Goal: Complete application form: Complete application form

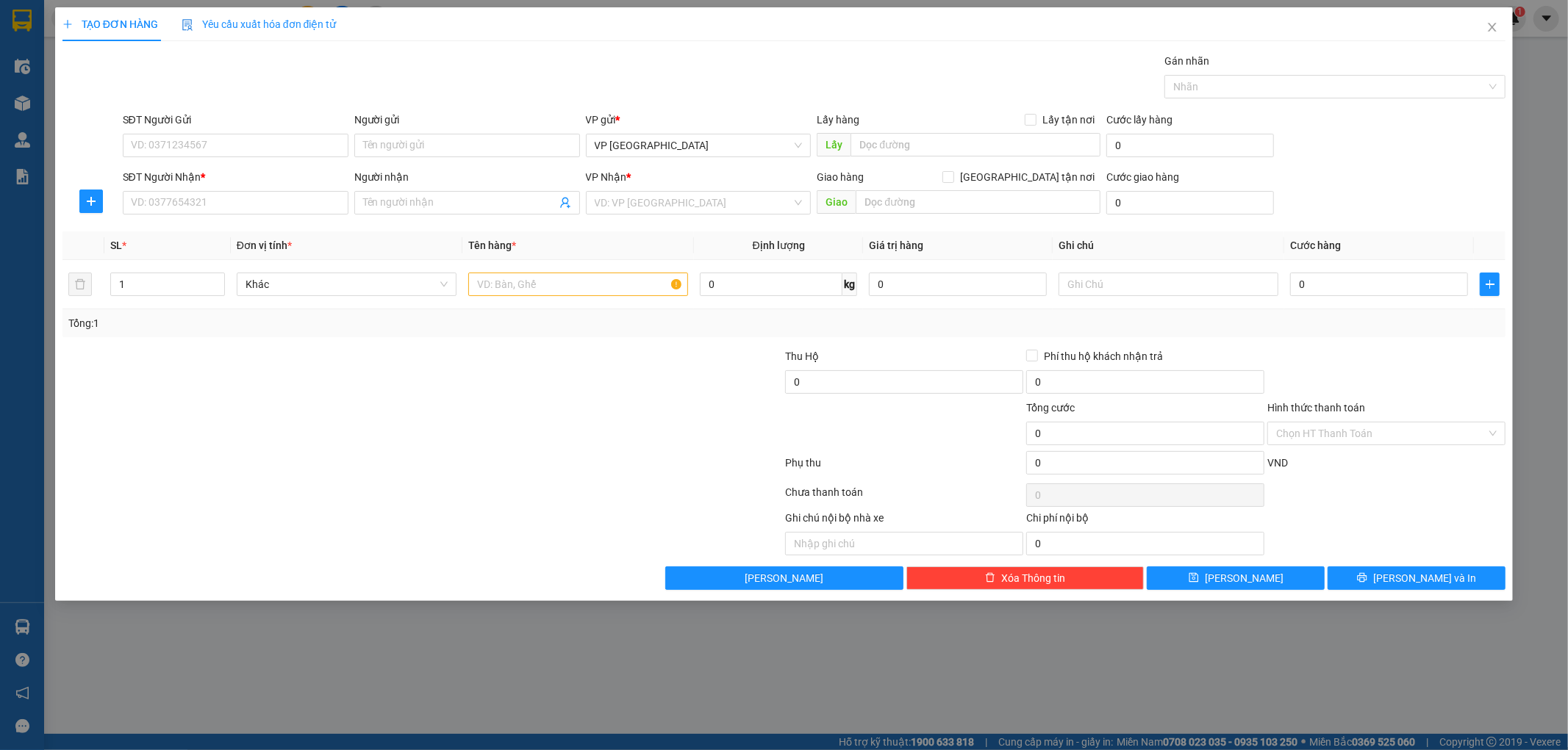
click at [1338, 84] on div at bounding box center [1327, 87] width 319 height 18
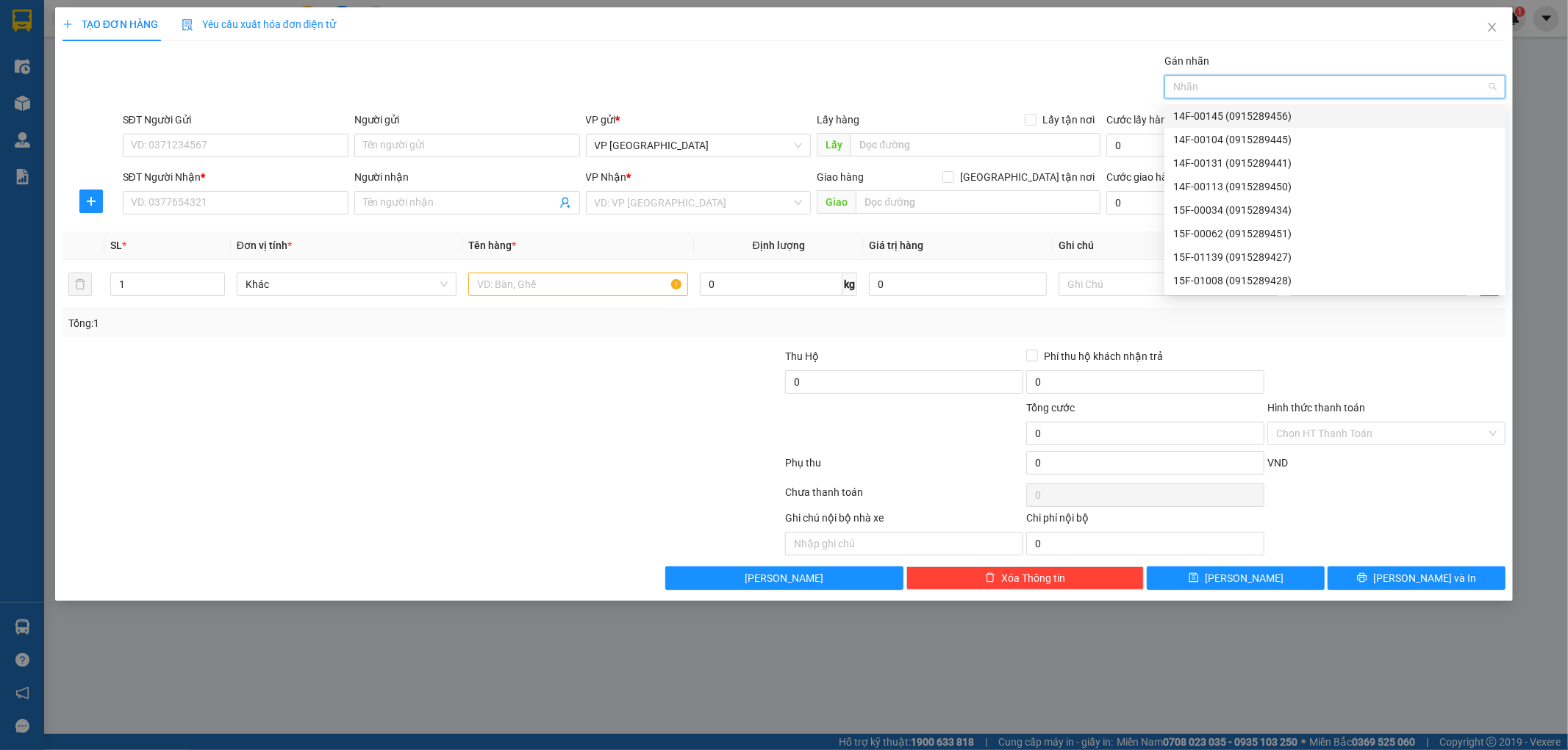
click at [1237, 111] on div "14F-00145 (0915289456)" at bounding box center [1335, 116] width 323 height 17
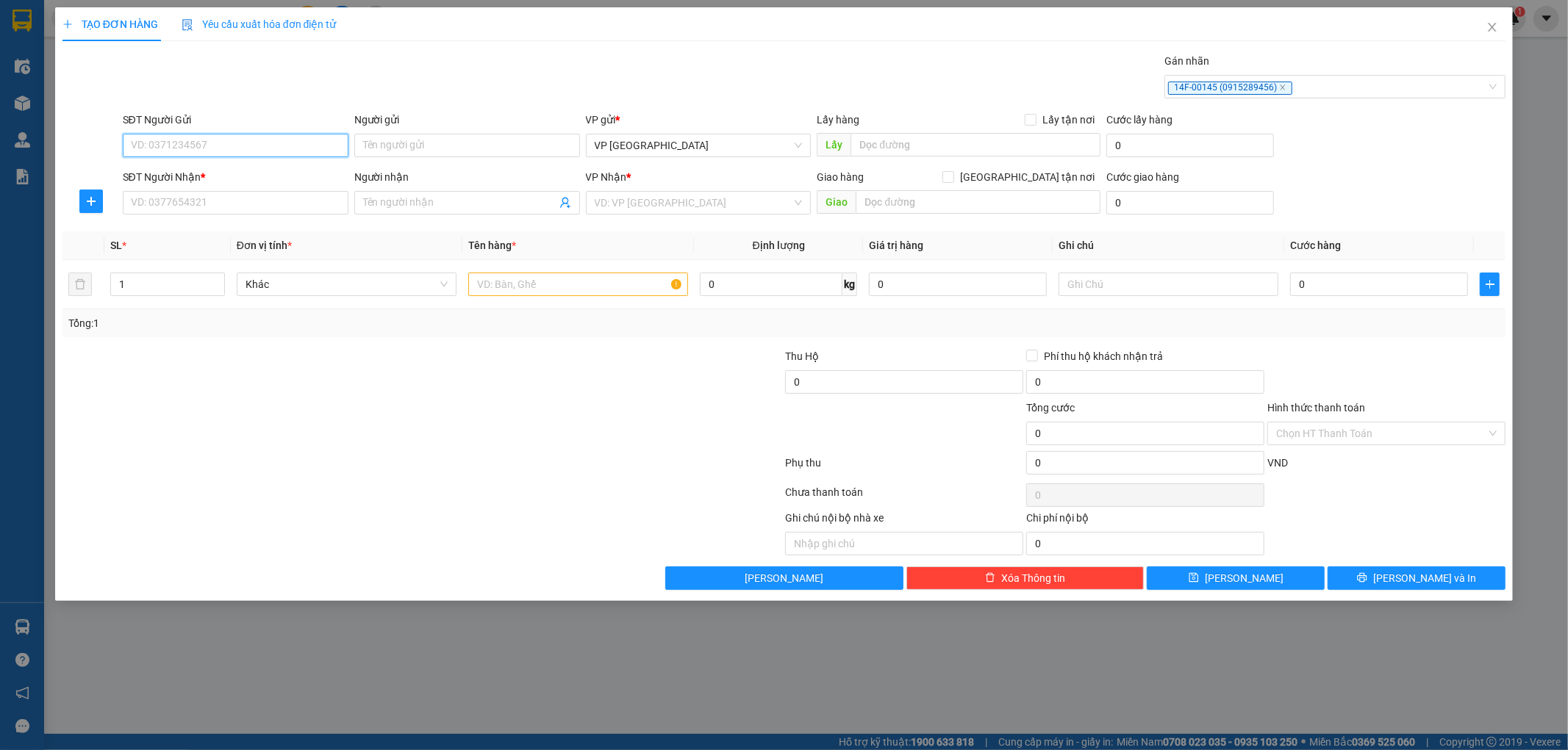
click at [168, 154] on input "SĐT Người Gửi" at bounding box center [235, 146] width 226 height 23
click at [175, 145] on input "SĐT Người Gửi" at bounding box center [235, 146] width 226 height 23
click at [155, 203] on input "SĐT Người Nhận *" at bounding box center [235, 203] width 226 height 23
type input "0945777866"
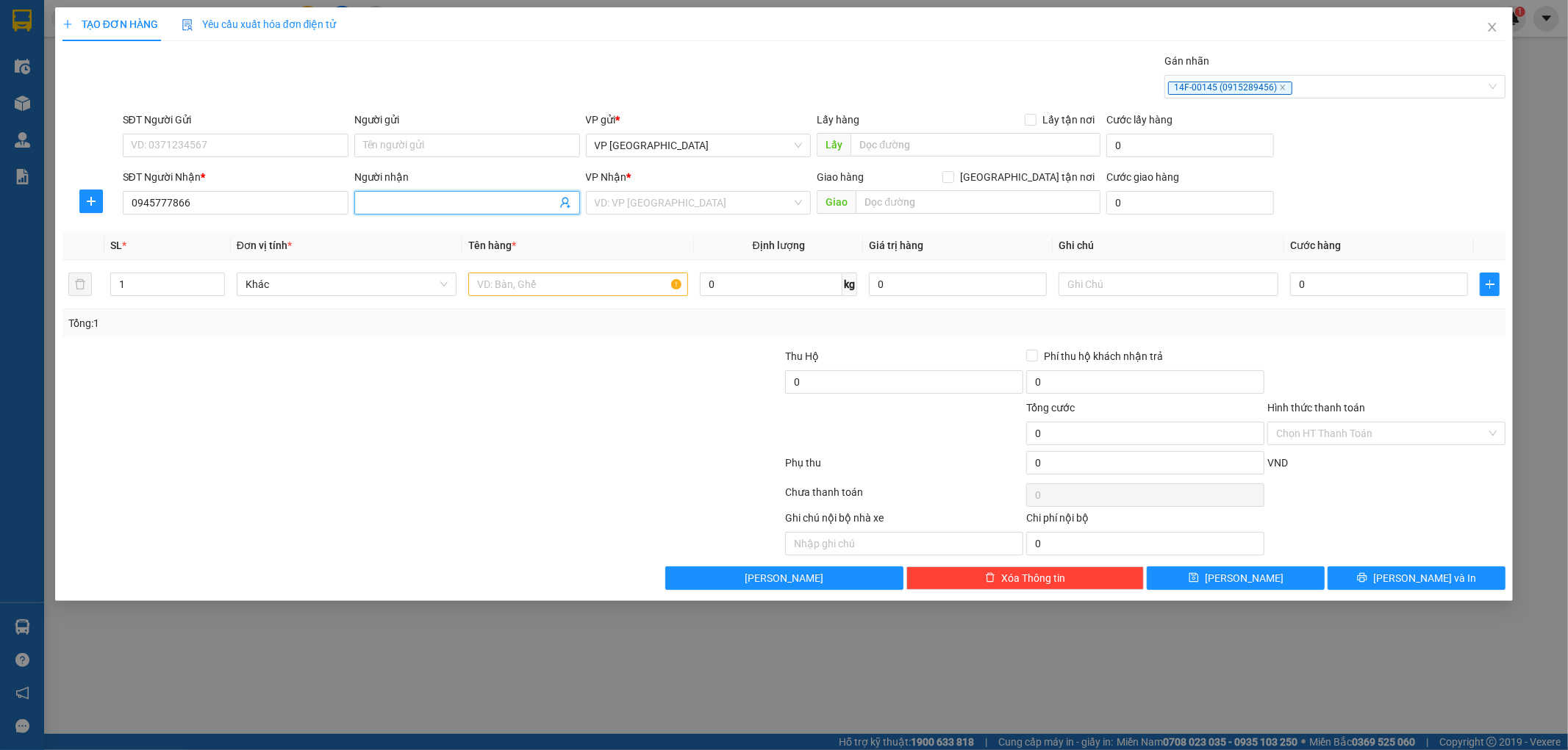
click at [435, 203] on input "Người nhận" at bounding box center [460, 202] width 193 height 17
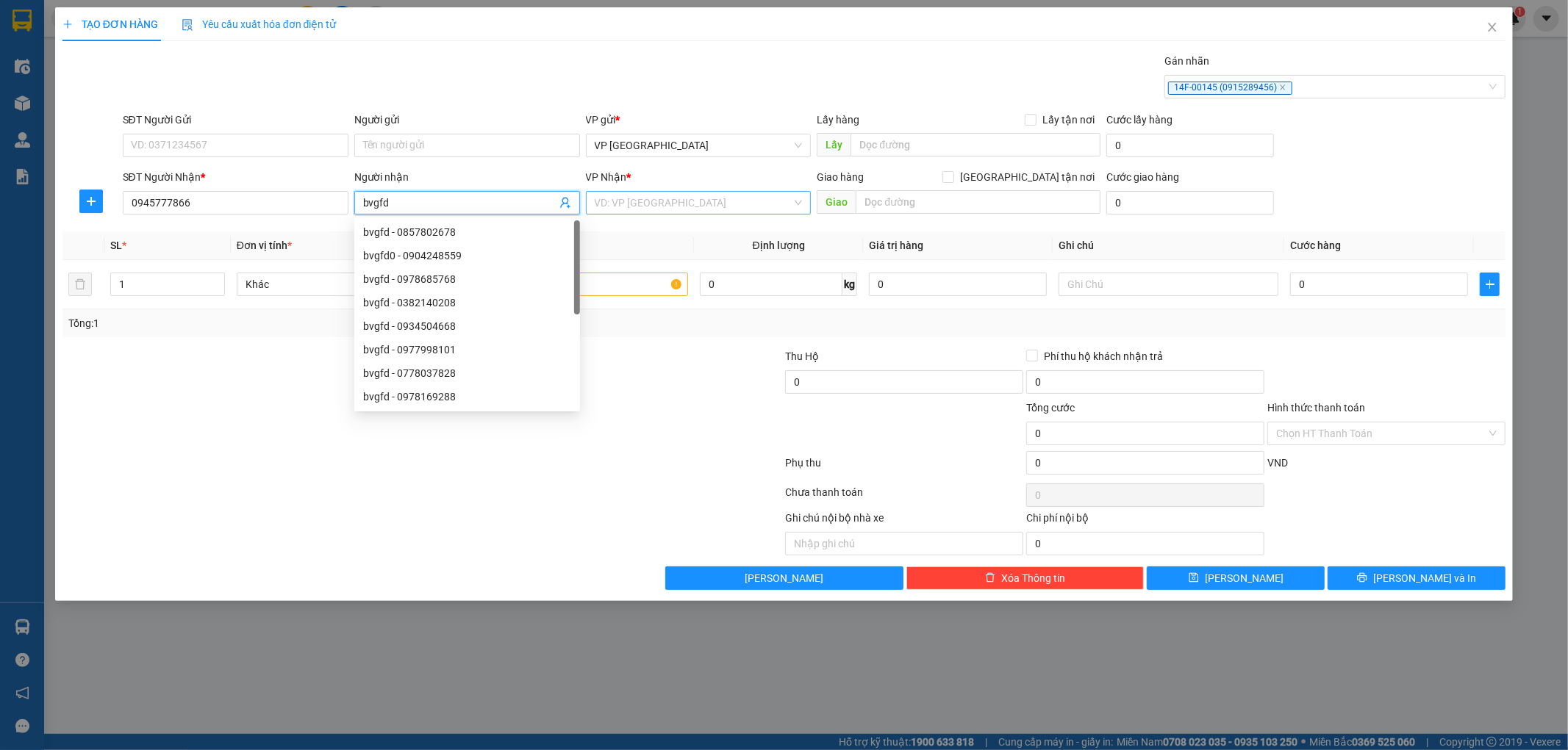
type input "bvgfd"
click at [711, 198] on input "search" at bounding box center [694, 202] width 197 height 22
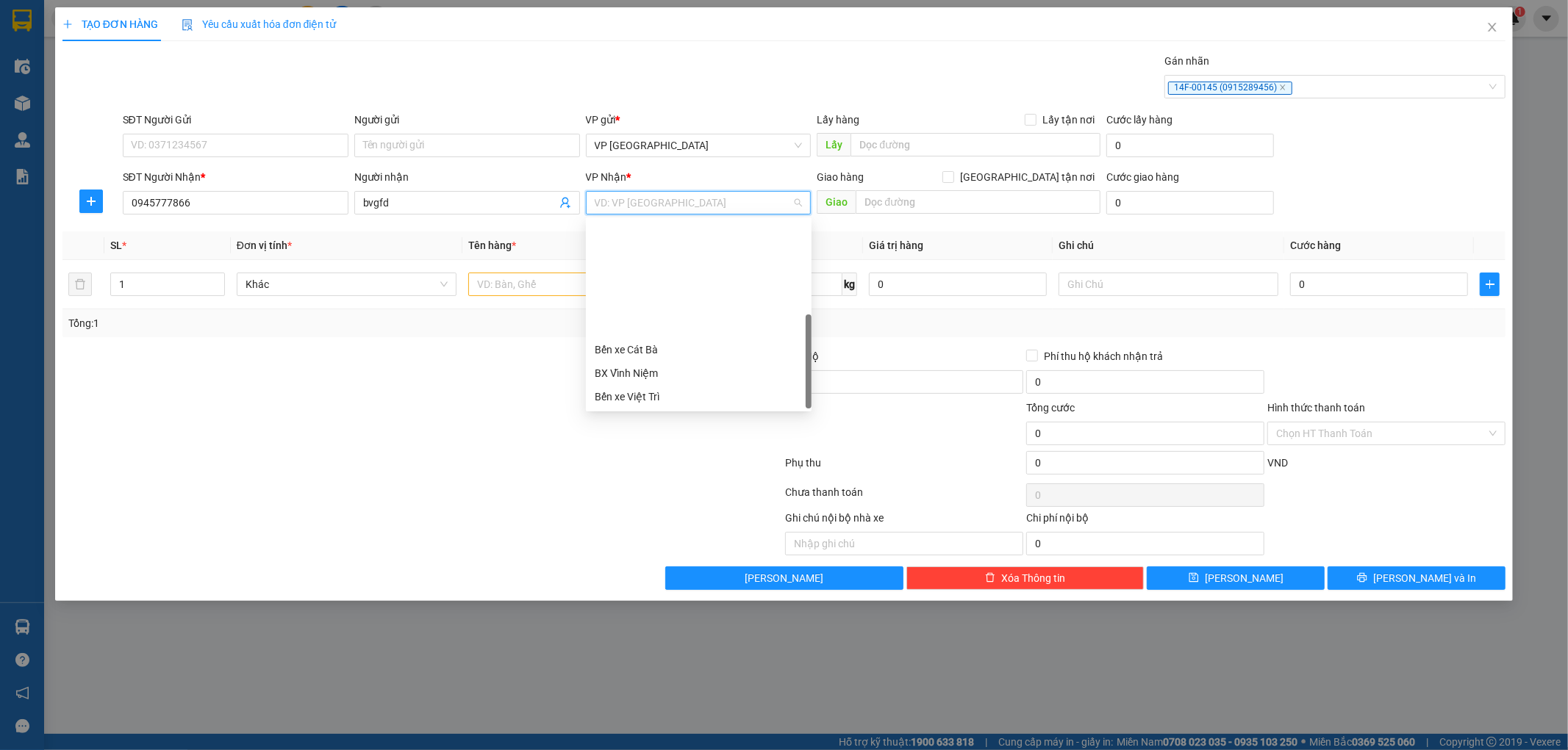
scroll to position [141, 0]
drag, startPoint x: 665, startPoint y: 393, endPoint x: 111, endPoint y: 136, distance: 610.7
click at [665, 392] on div "VP [PERSON_NAME]" at bounding box center [699, 396] width 208 height 17
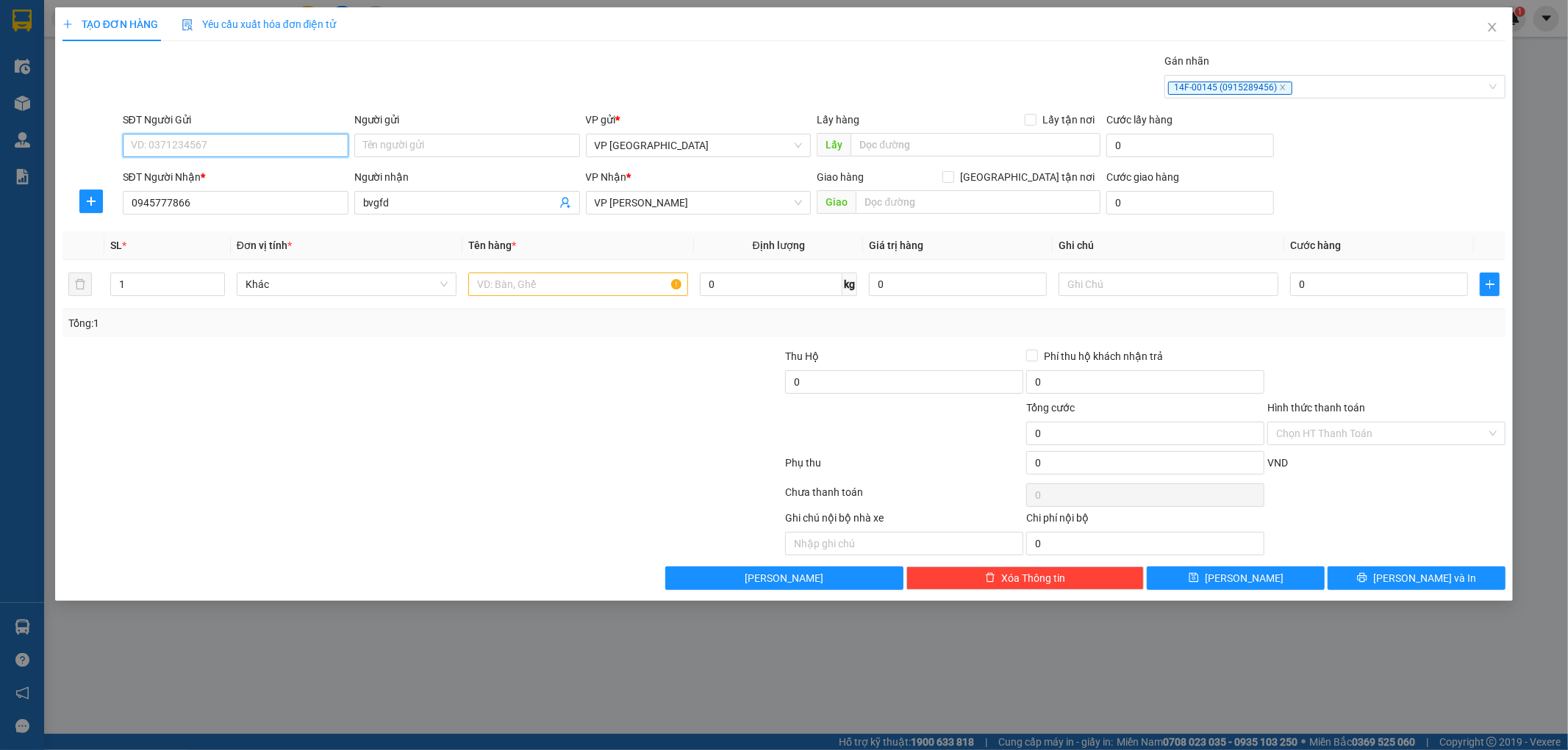
click at [165, 138] on input "SĐT Người Gửi" at bounding box center [235, 146] width 226 height 23
type input "0967221221"
click at [552, 274] on input "text" at bounding box center [577, 284] width 220 height 23
type input "xốp"
click at [1390, 282] on input "0" at bounding box center [1378, 284] width 178 height 23
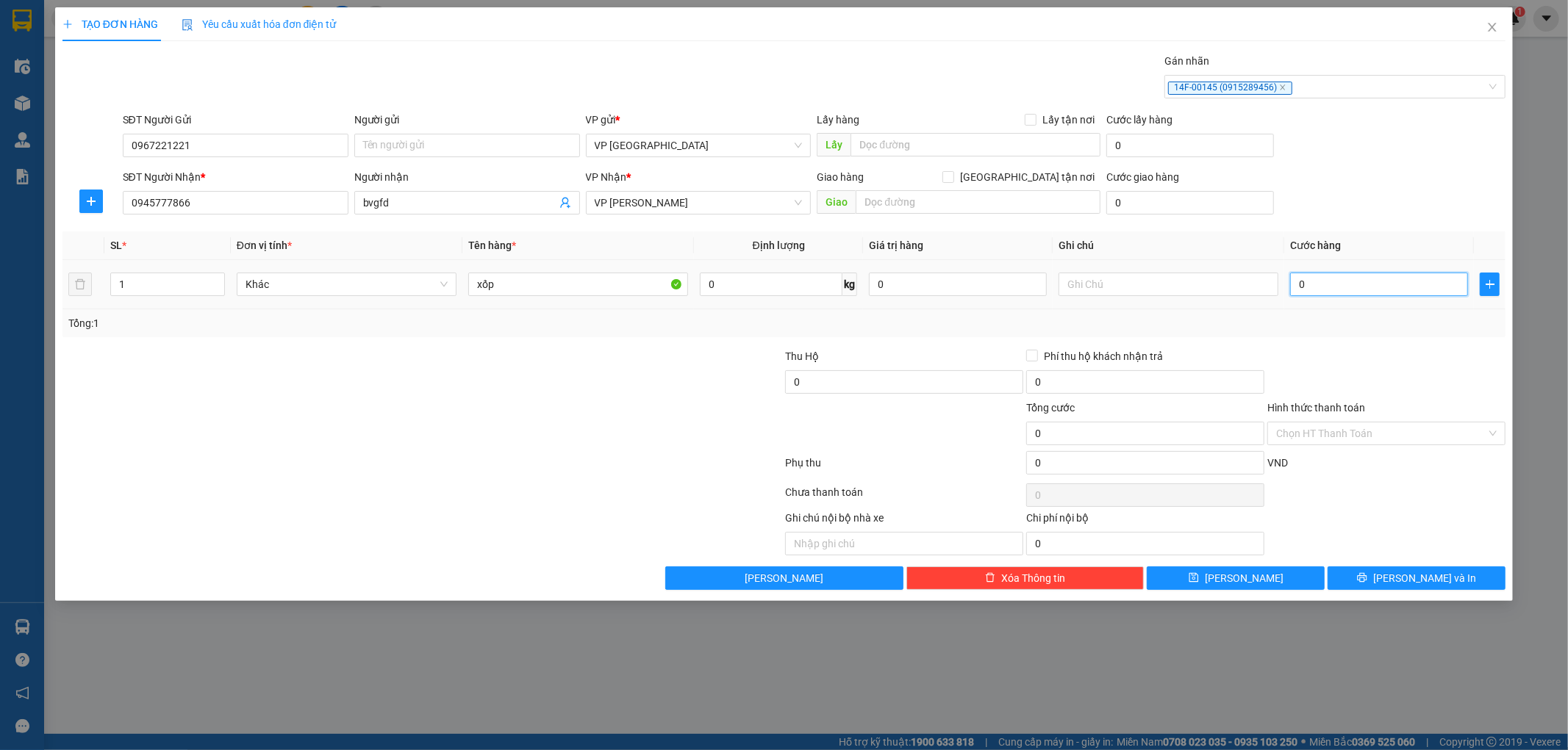
type input "5"
type input "50"
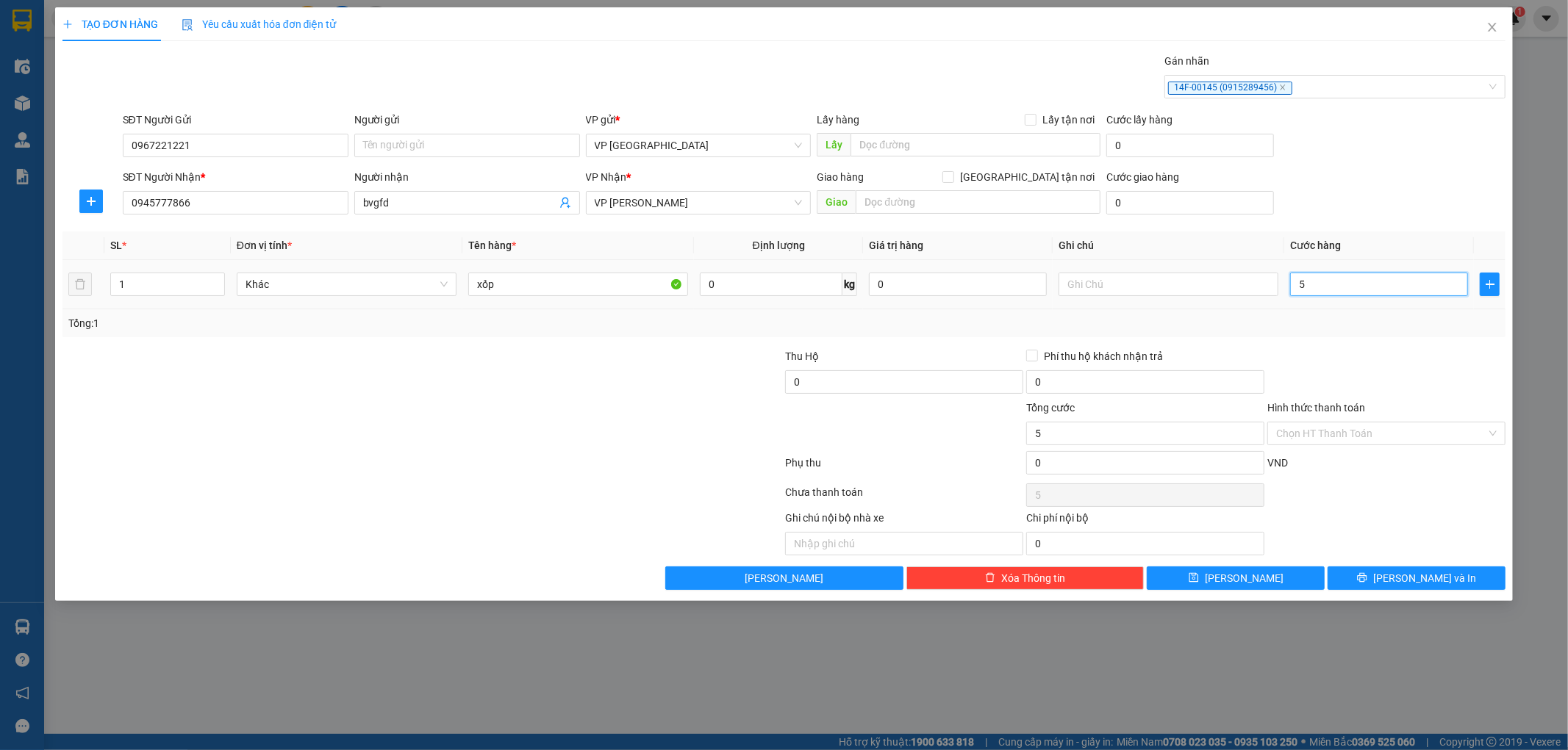
type input "50"
type input "500"
type input "5.000"
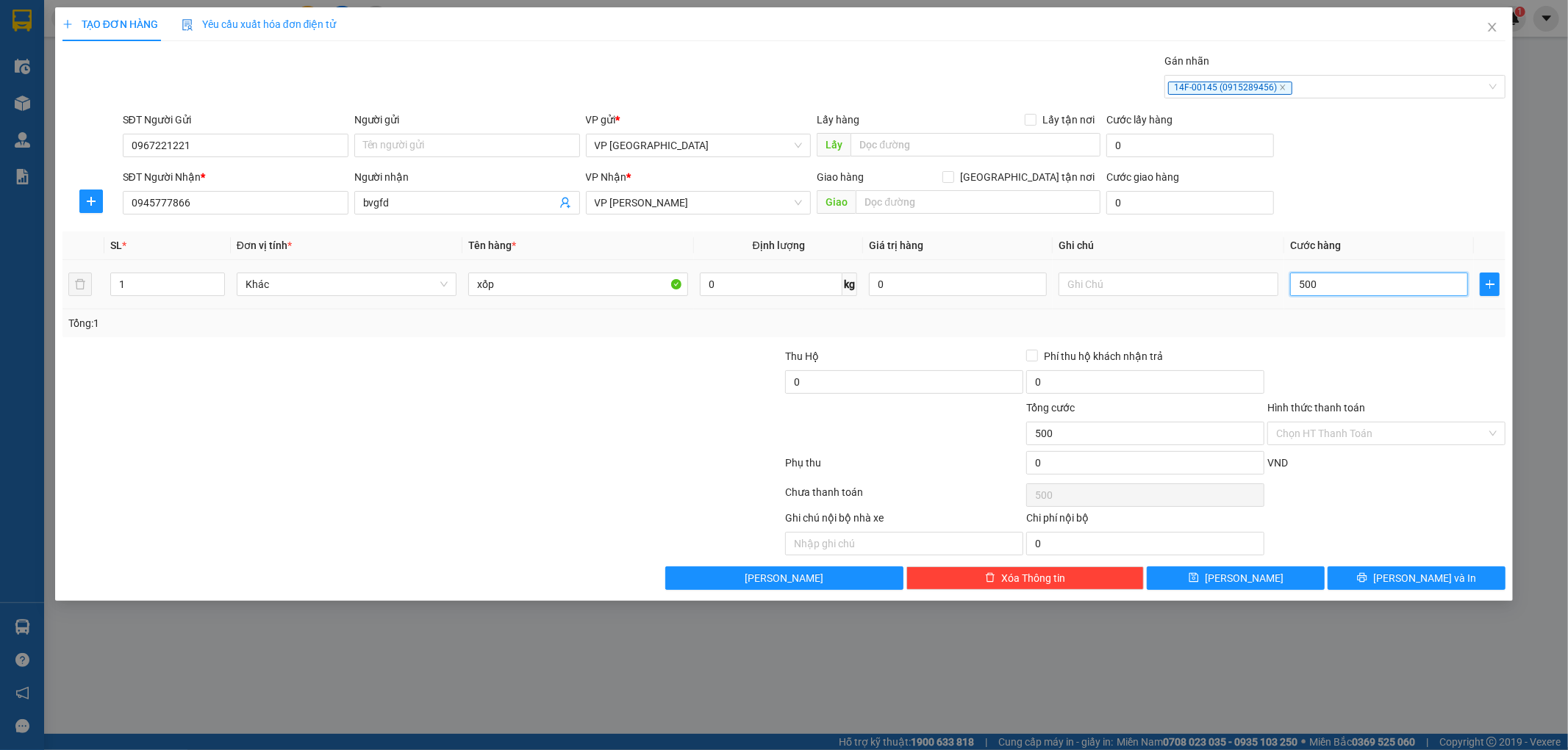
type input "5.000"
type input "50.000"
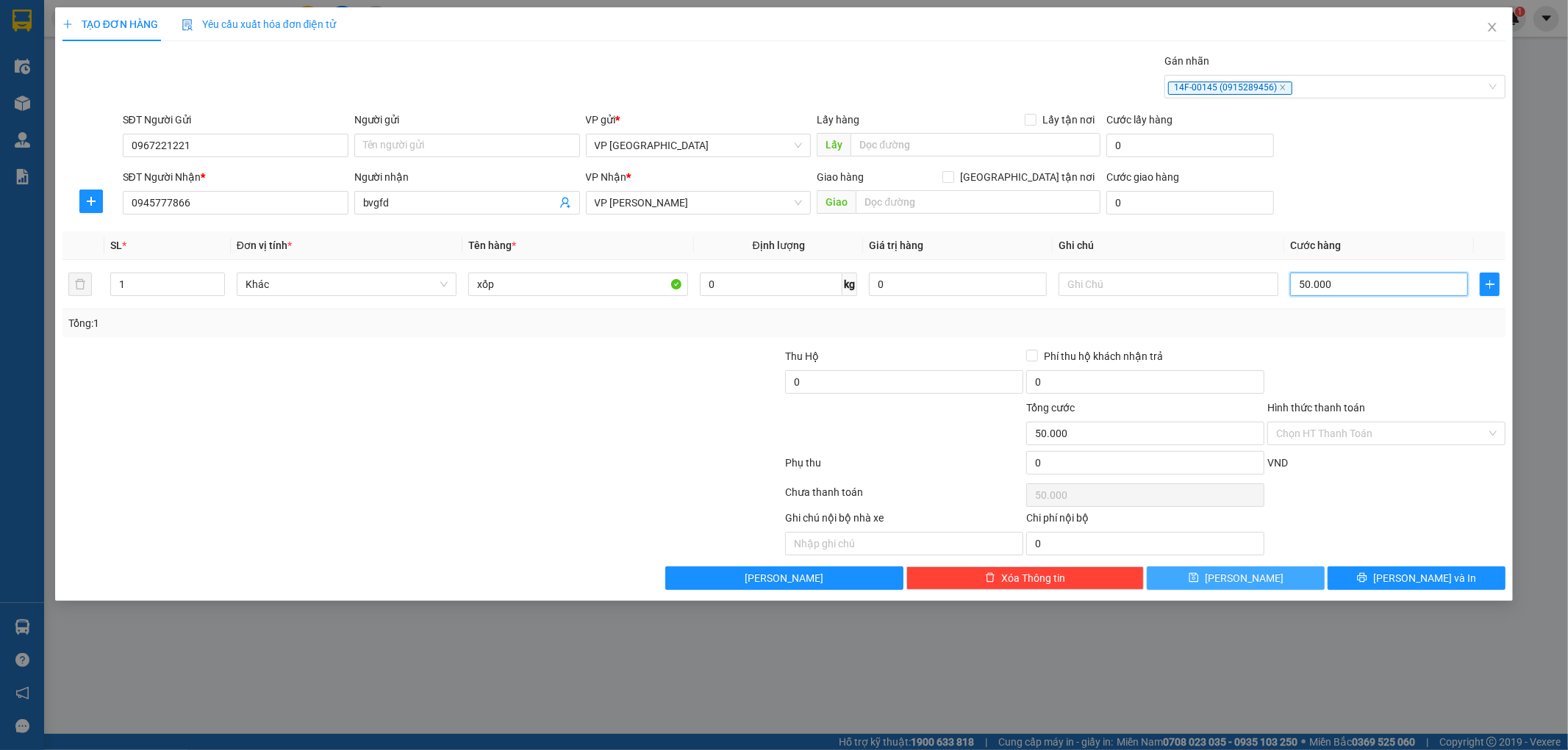
type input "50.000"
click at [1265, 581] on button "[PERSON_NAME]" at bounding box center [1236, 578] width 178 height 23
type input "0"
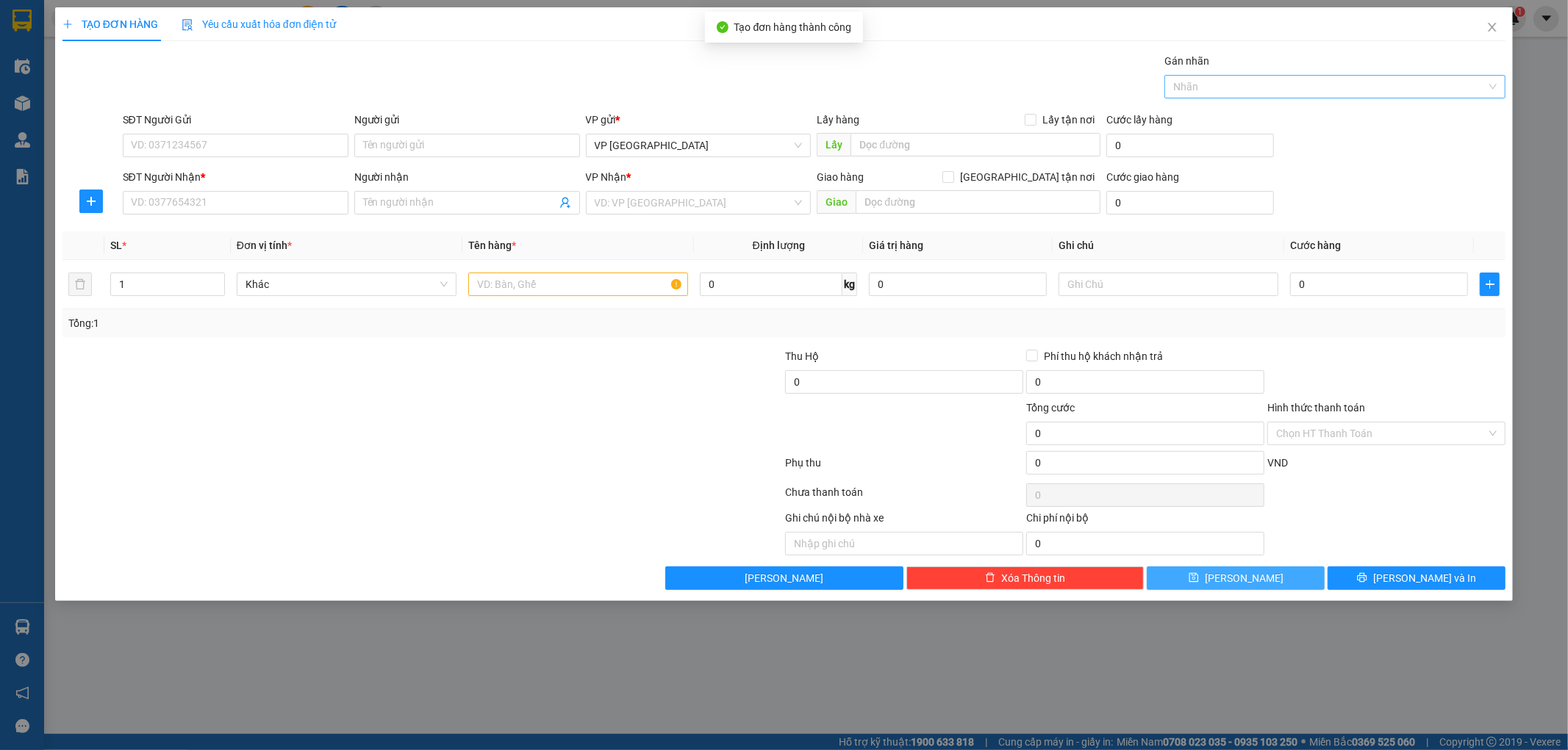
click at [1306, 83] on div at bounding box center [1327, 87] width 319 height 18
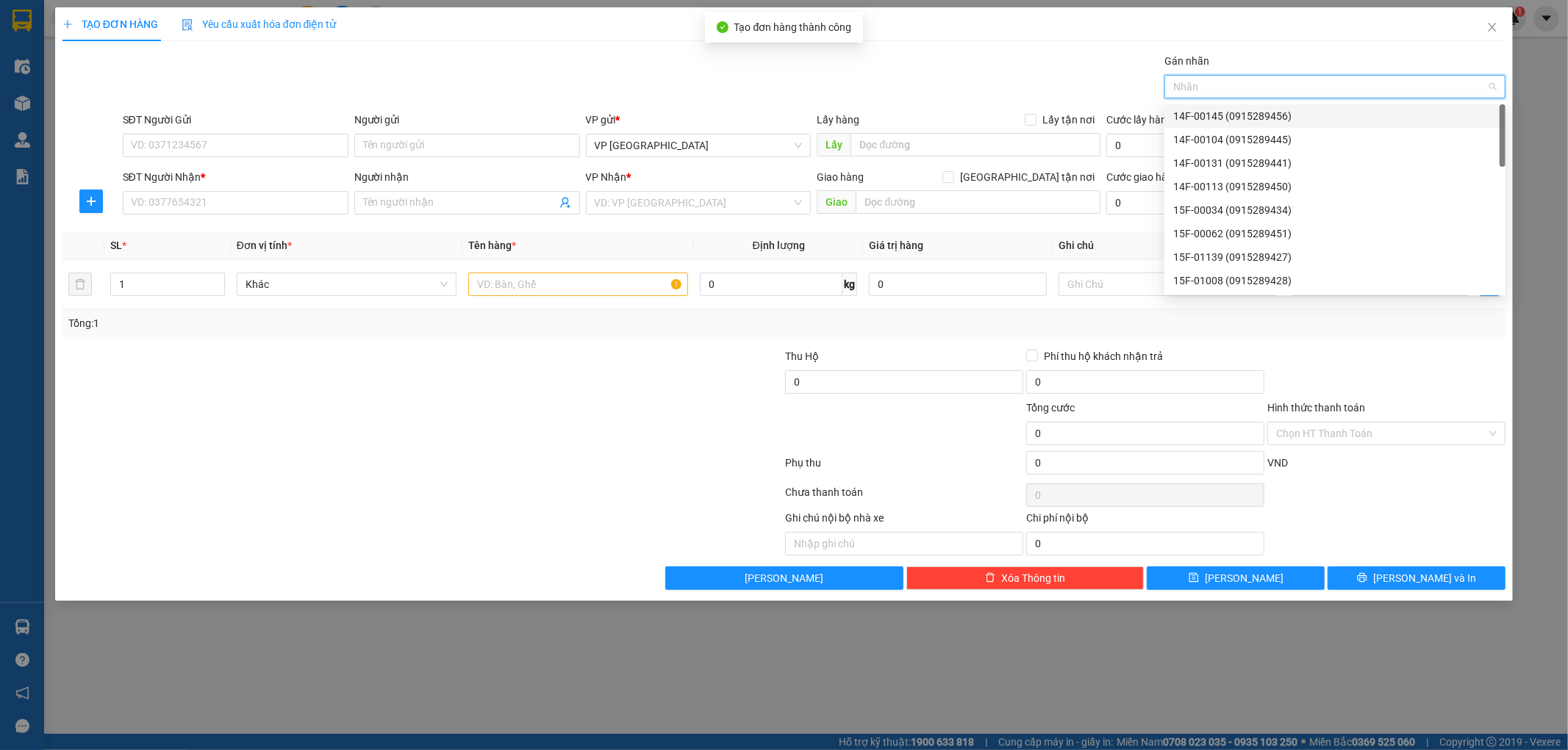
click at [1227, 115] on div "14F-00145 (0915289456)" at bounding box center [1335, 116] width 323 height 17
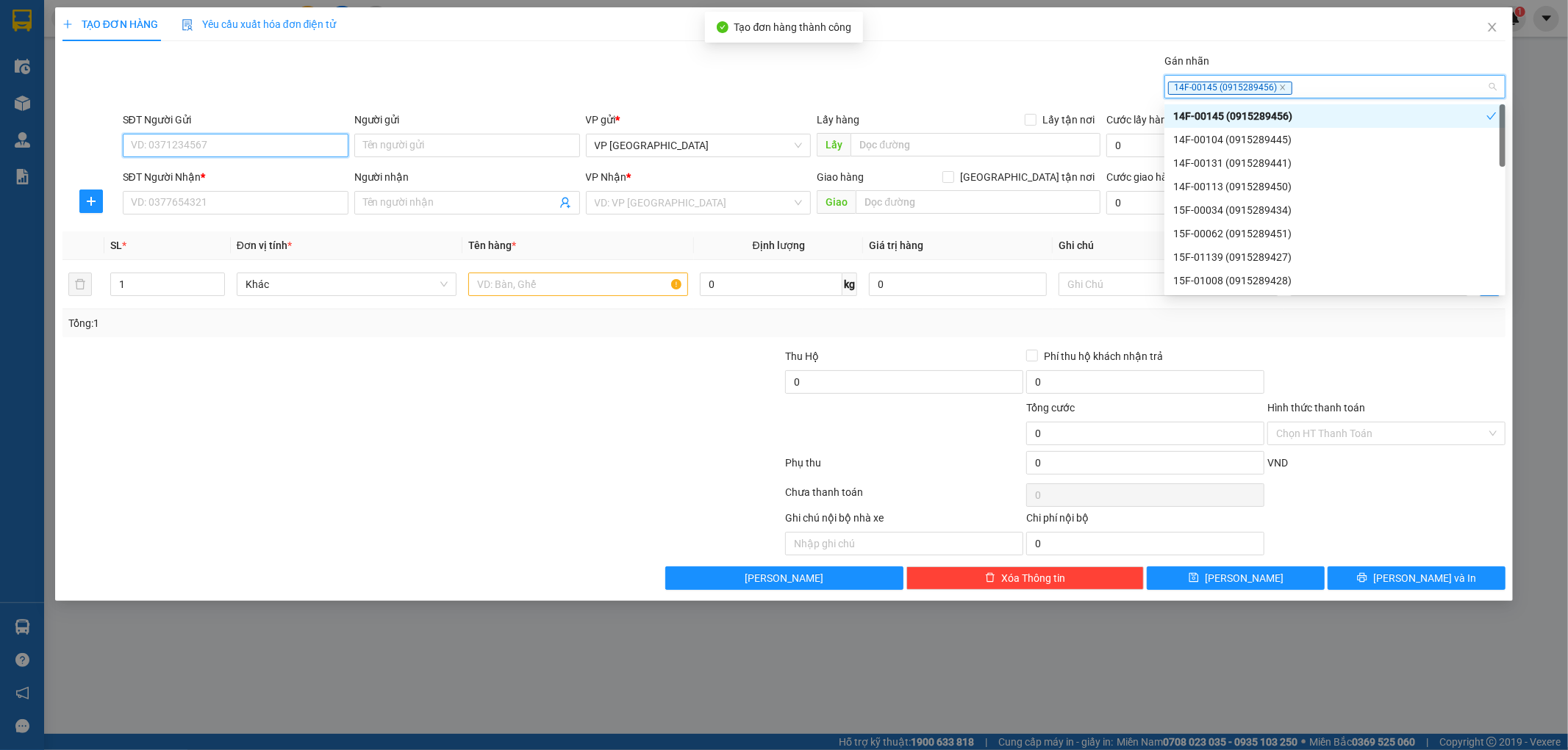
click at [158, 149] on input "SĐT Người Gửi" at bounding box center [235, 146] width 226 height 23
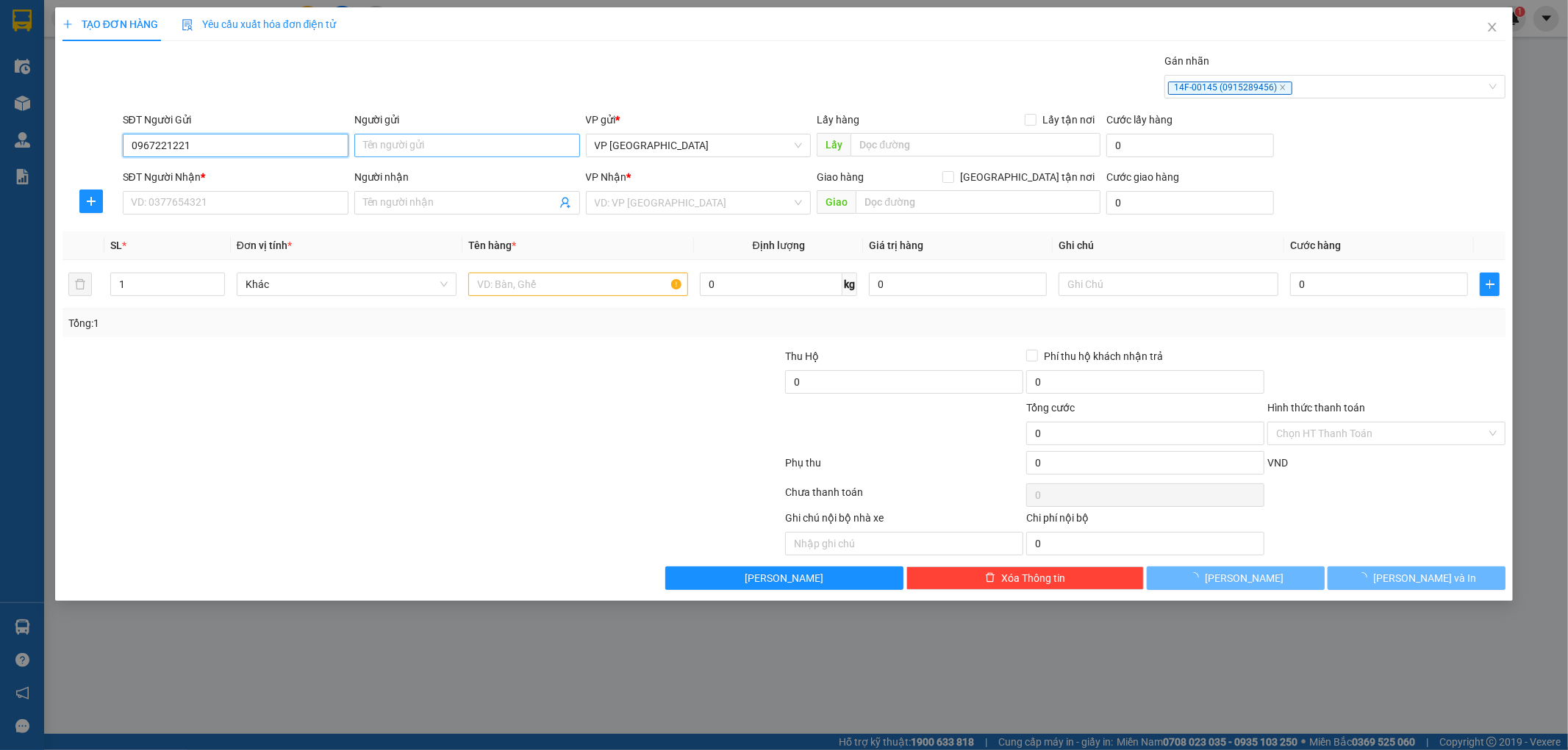
type input "0967221221"
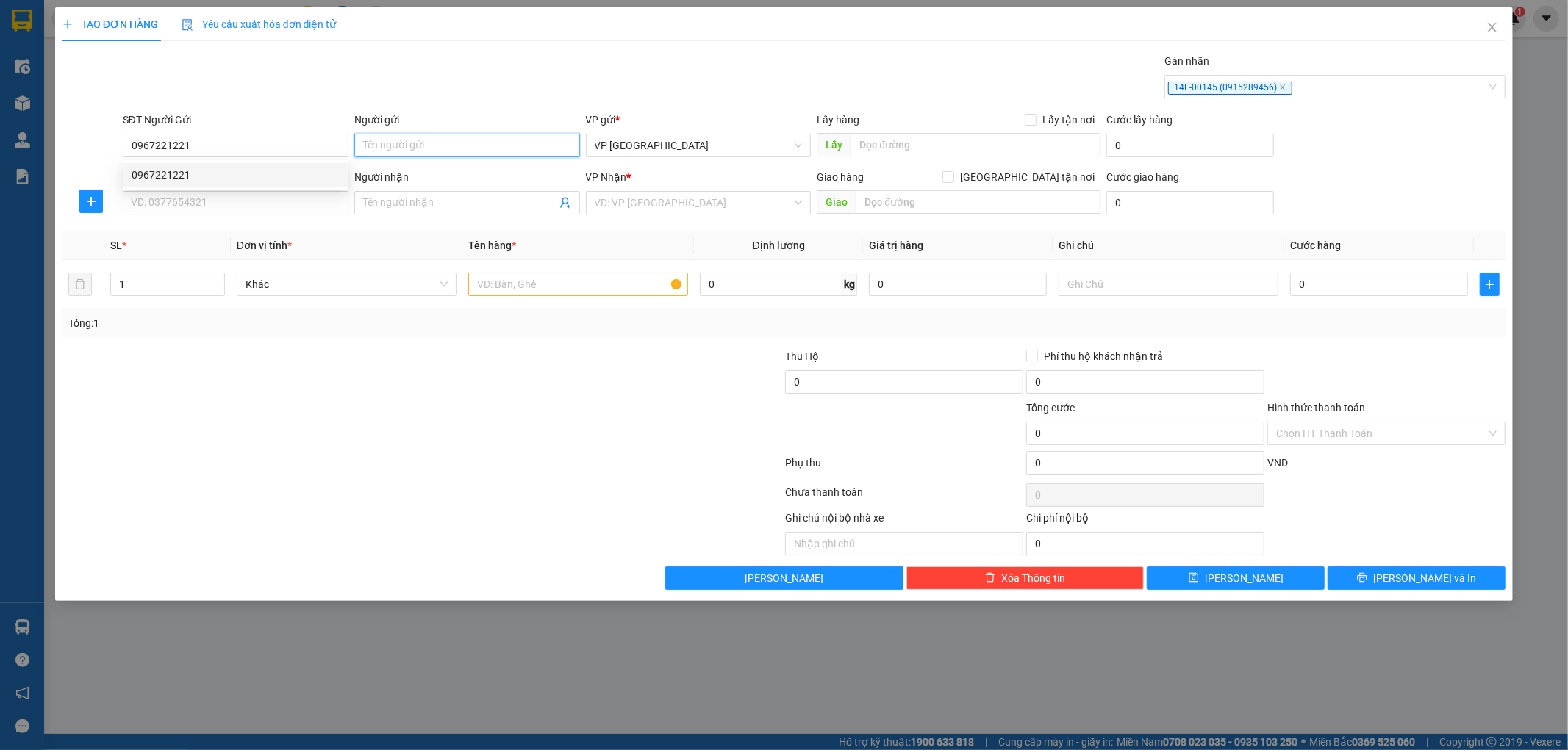
click at [386, 145] on input "Người gửi" at bounding box center [467, 146] width 226 height 23
type input "bvgcc"
click at [199, 206] on input "SĐT Người Nhận *" at bounding box center [235, 203] width 226 height 23
type input "0965850487"
click at [423, 206] on input "Người nhận" at bounding box center [460, 202] width 193 height 17
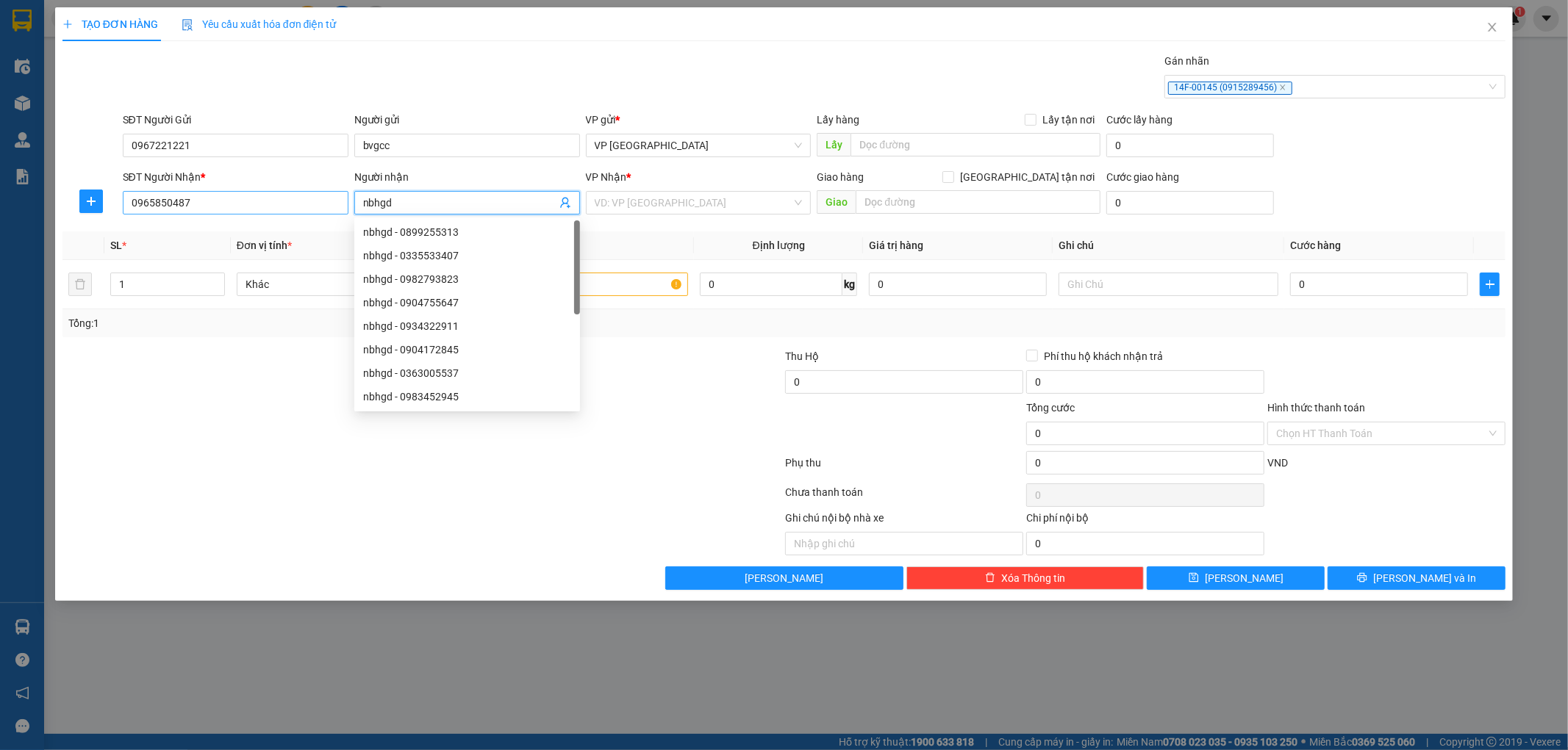
type input "nbhgd"
click at [218, 203] on input "0965850487" at bounding box center [235, 203] width 226 height 23
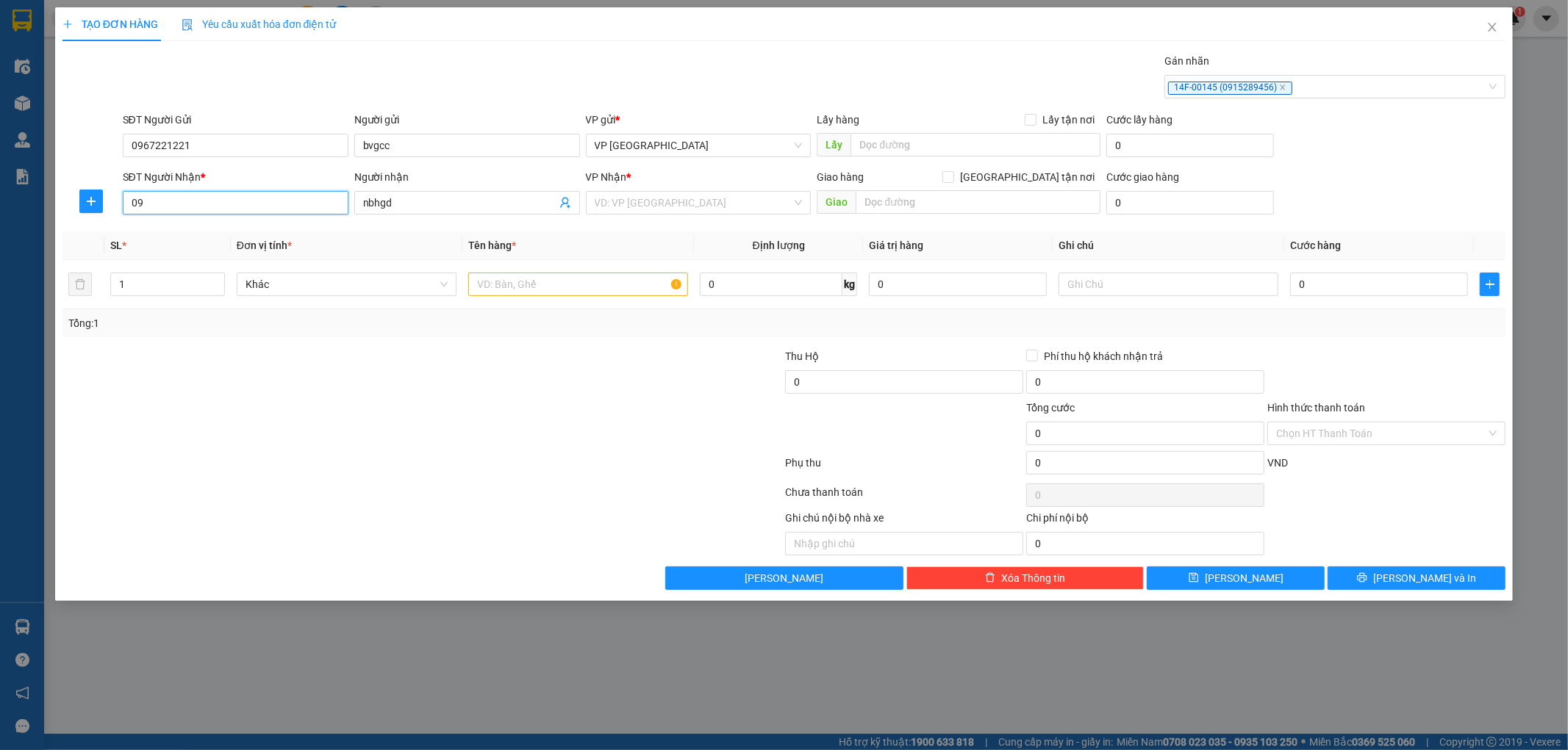
type input "0"
type input "0904675980"
click at [634, 206] on input "search" at bounding box center [694, 202] width 197 height 22
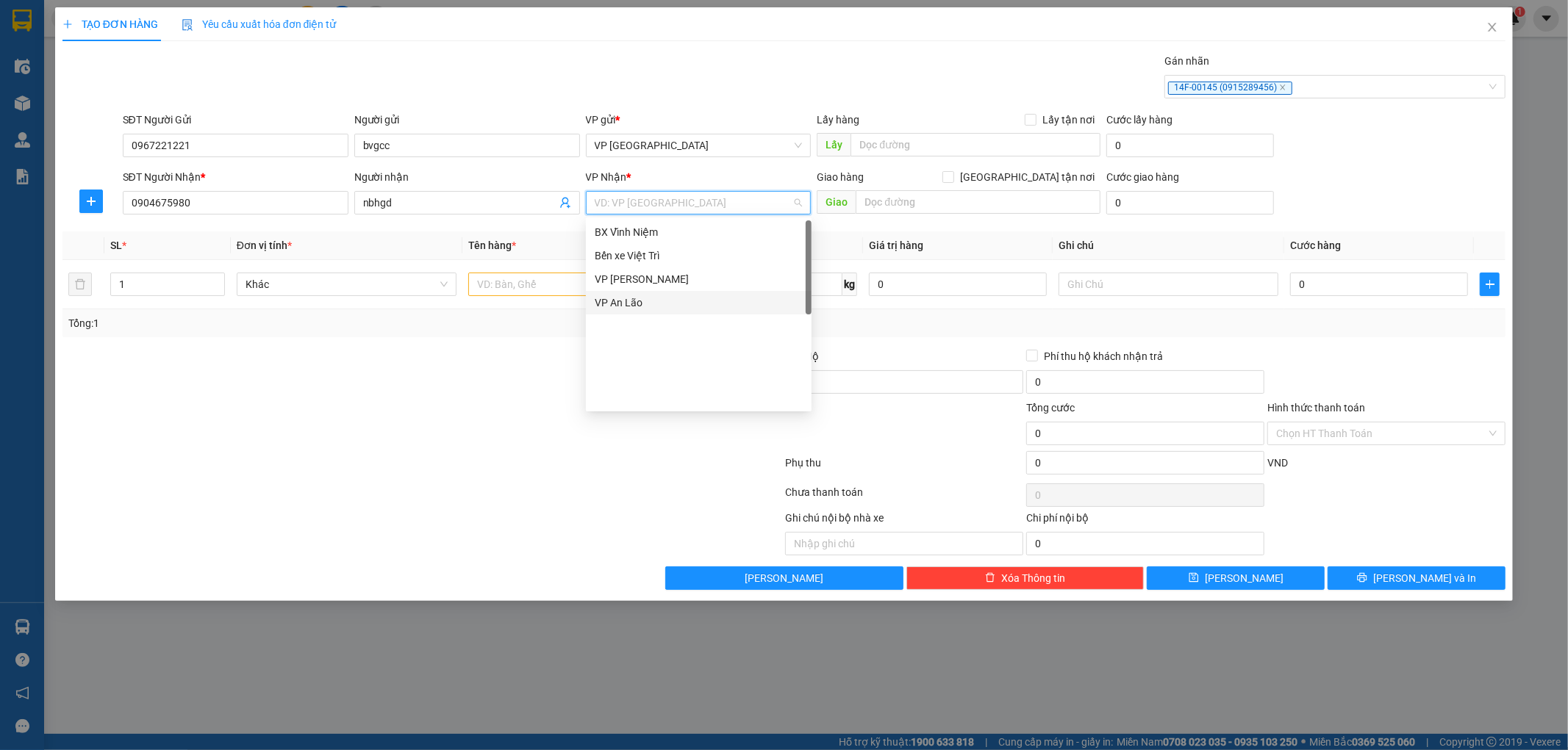
scroll to position [0, 0]
click at [646, 255] on div "Vp [GEOGRAPHIC_DATA]" at bounding box center [699, 256] width 208 height 17
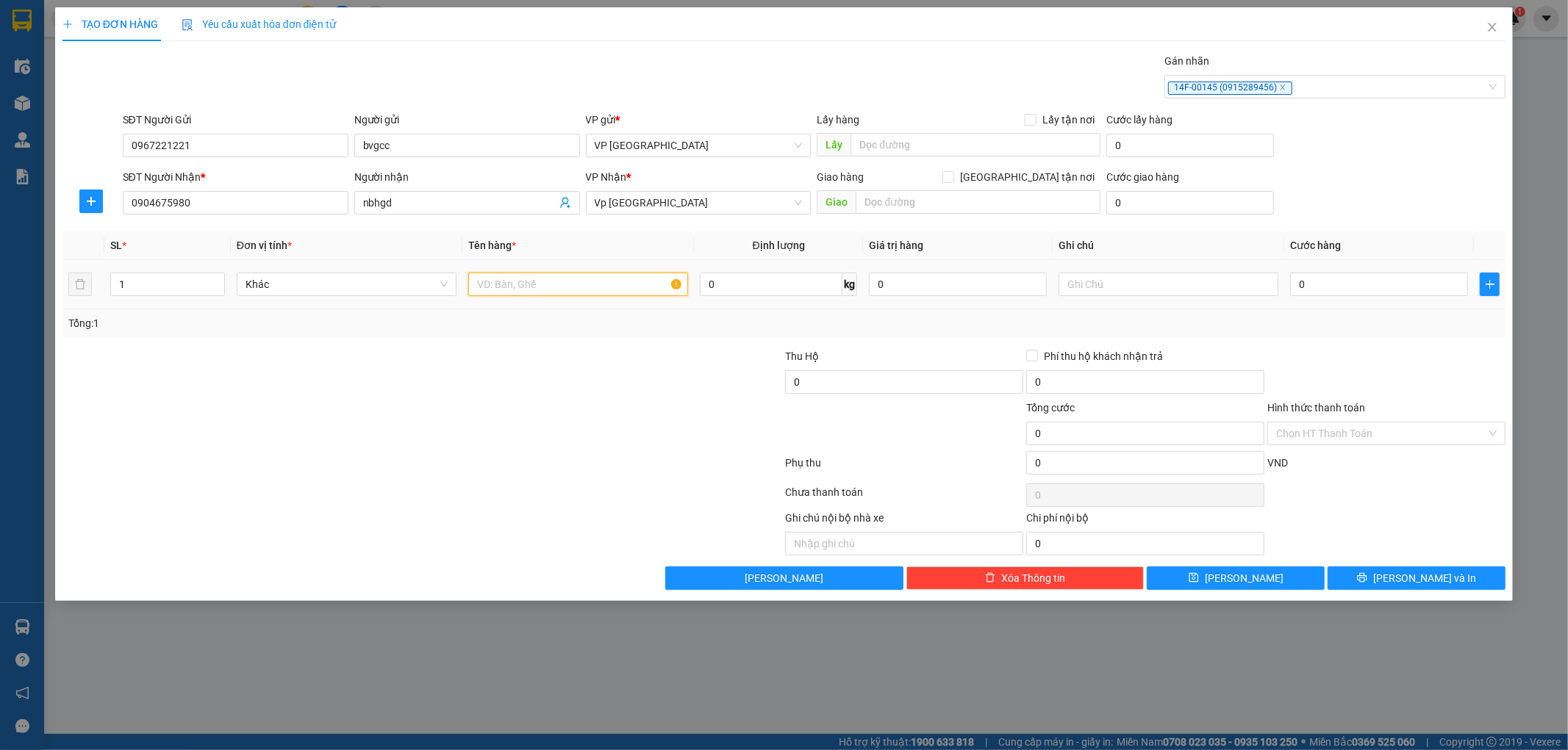
click at [528, 287] on input "text" at bounding box center [577, 284] width 220 height 23
type input "xốp"
click at [1411, 292] on input "0" at bounding box center [1378, 284] width 178 height 23
type input "5"
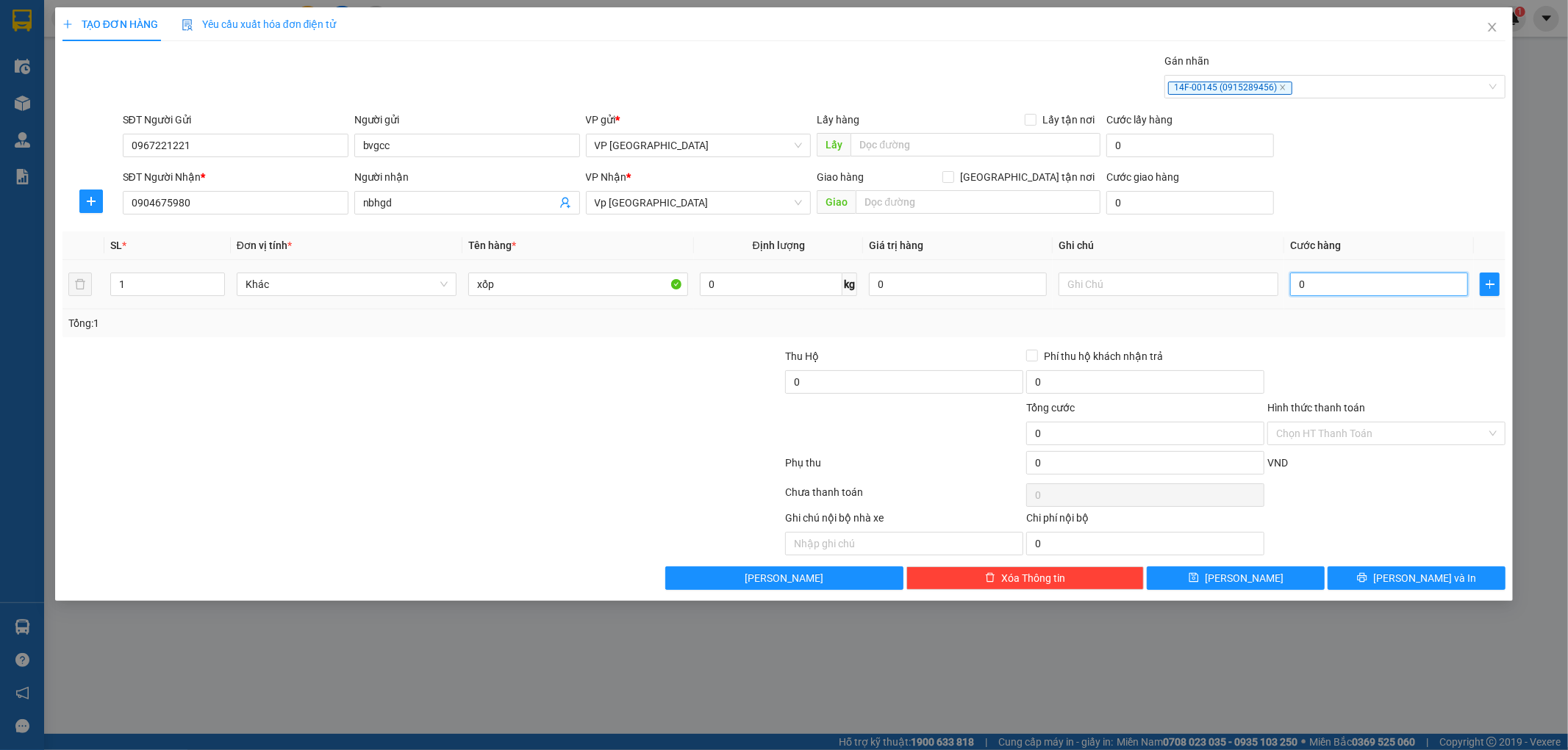
type input "5"
type input "50"
type input "500"
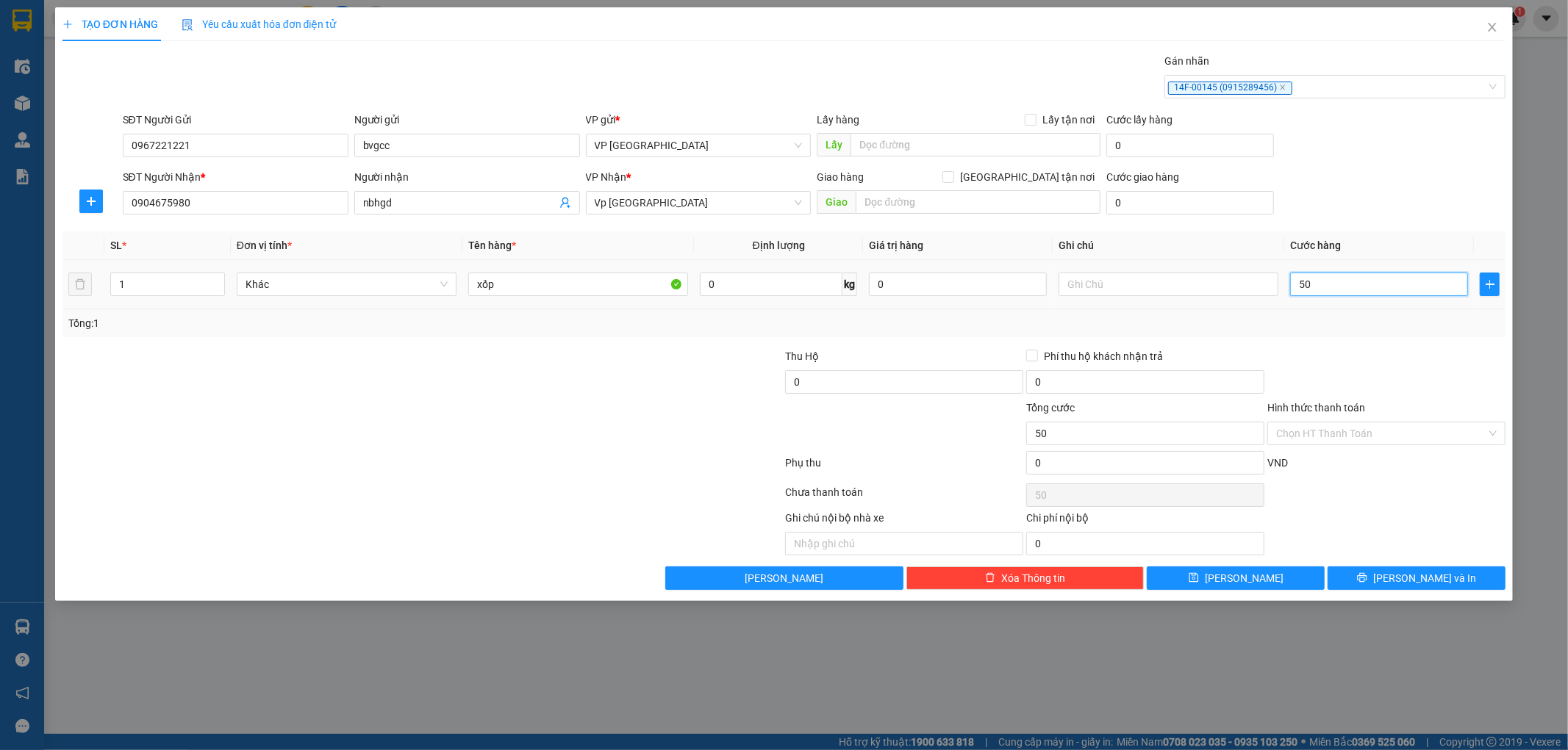
type input "500"
type input "5.000"
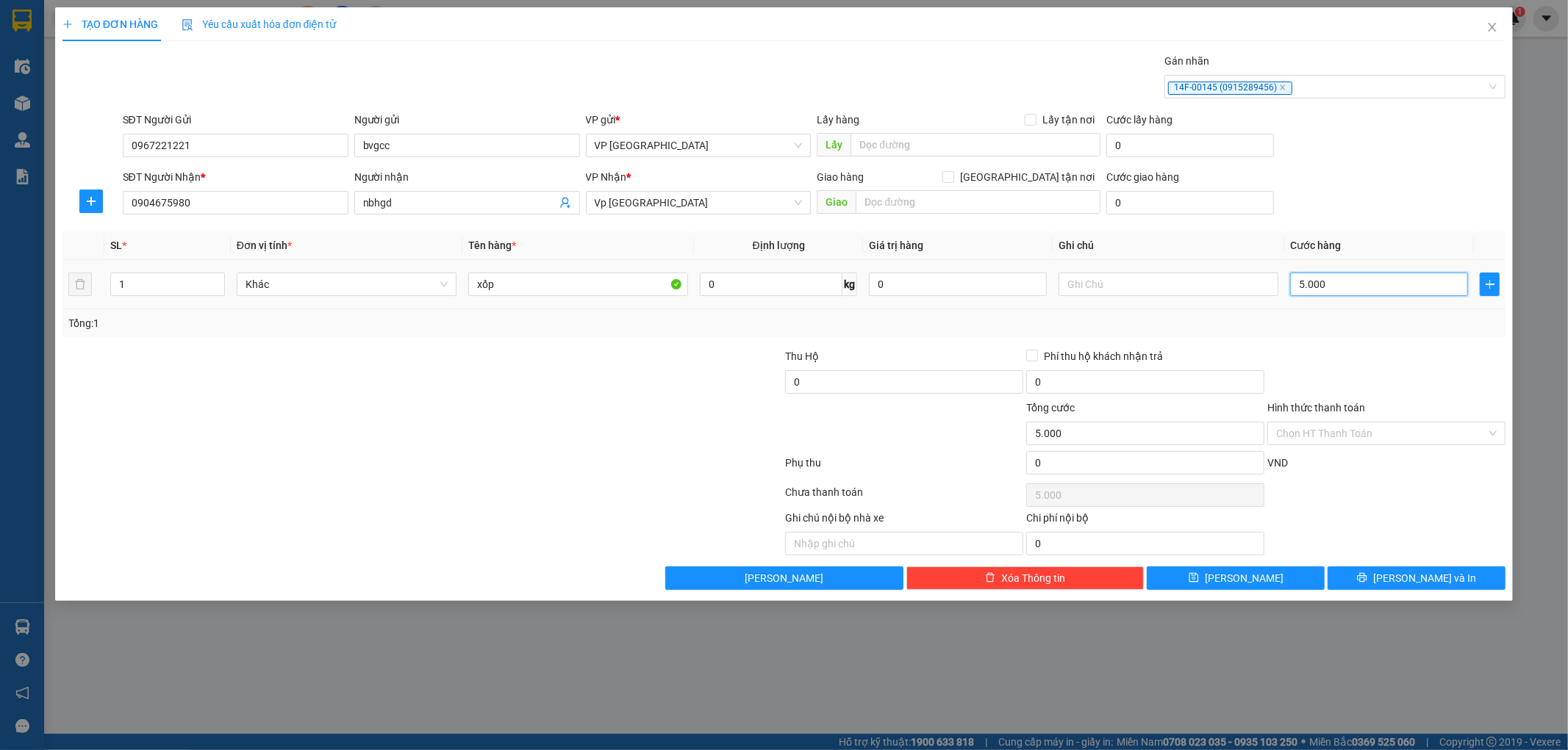
type input "50.000"
click at [1248, 580] on span "[PERSON_NAME]" at bounding box center [1244, 578] width 78 height 17
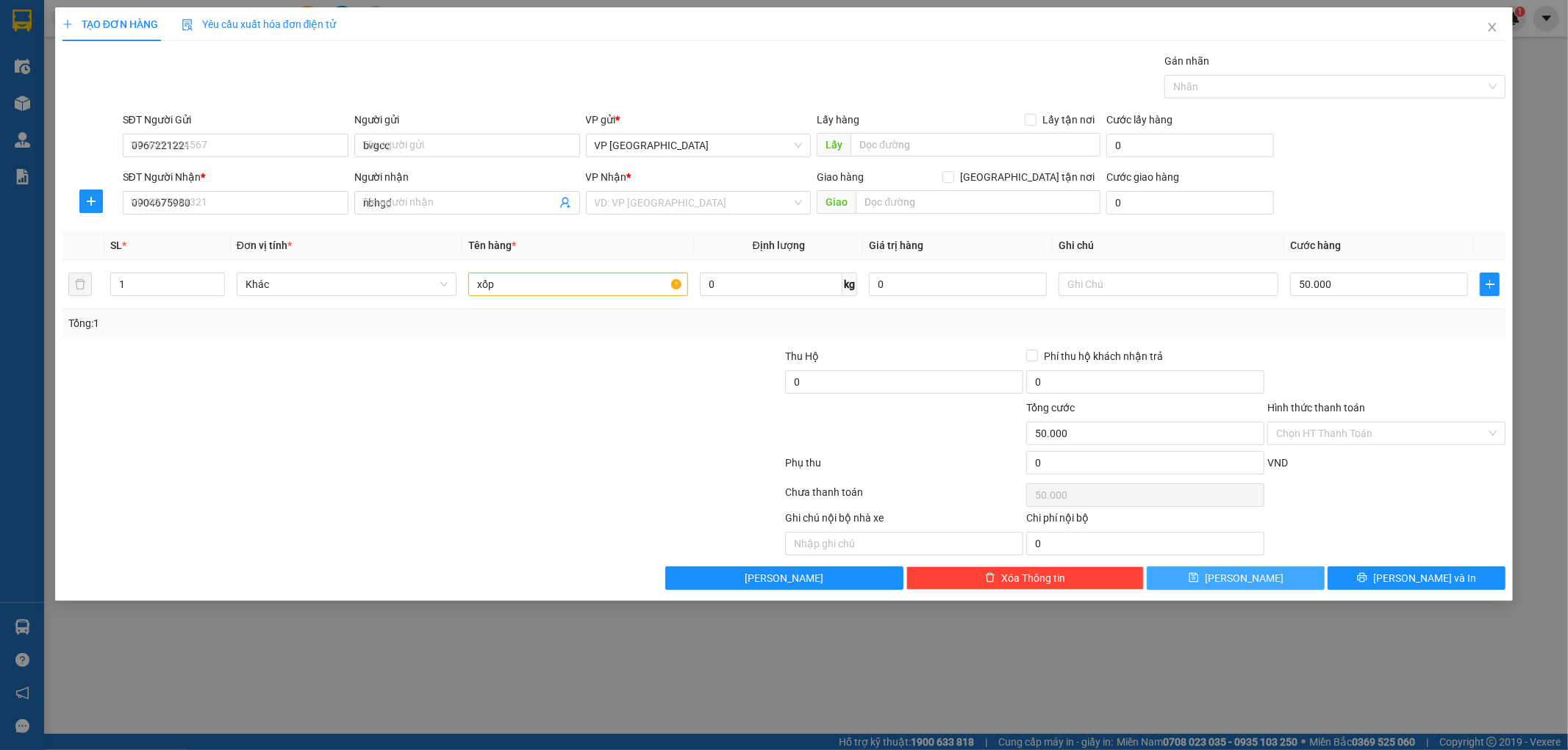
type input "0"
click at [1301, 94] on div at bounding box center [1327, 87] width 319 height 18
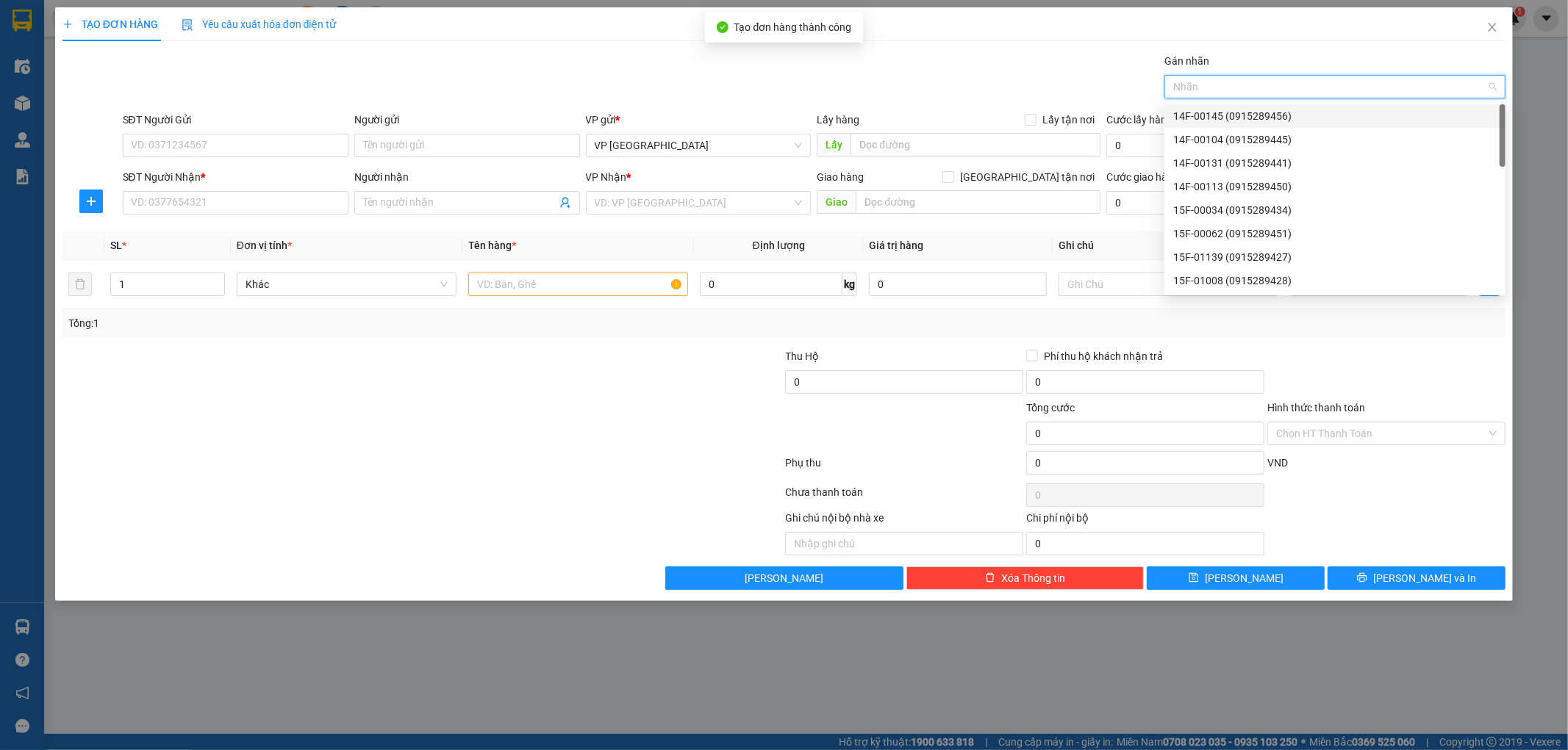
drag, startPoint x: 1223, startPoint y: 111, endPoint x: 1284, endPoint y: 111, distance: 61.0
click at [1244, 121] on div "14F-00145 (0915289456)" at bounding box center [1335, 116] width 323 height 17
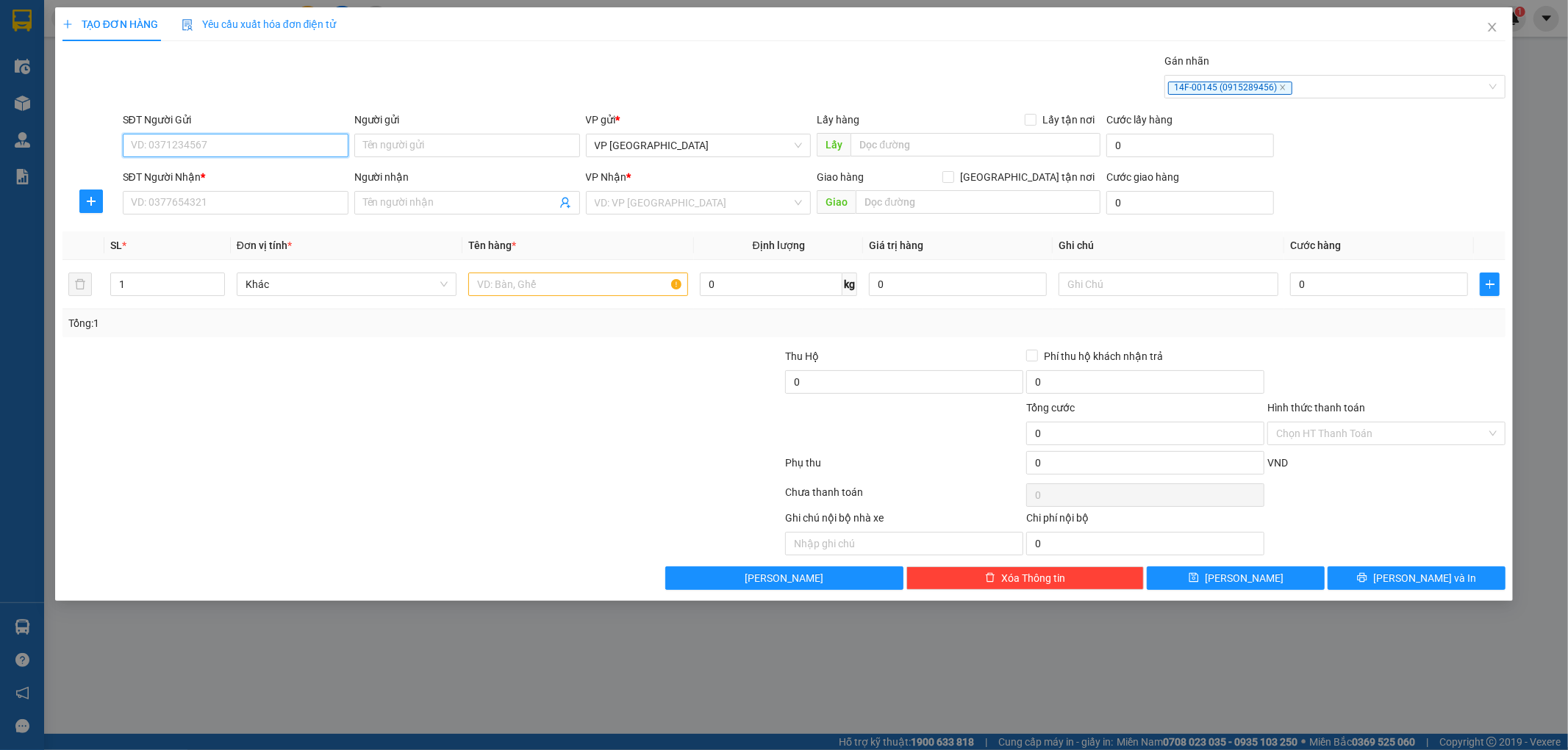
click at [228, 148] on input "SĐT Người Gửi" at bounding box center [235, 146] width 226 height 23
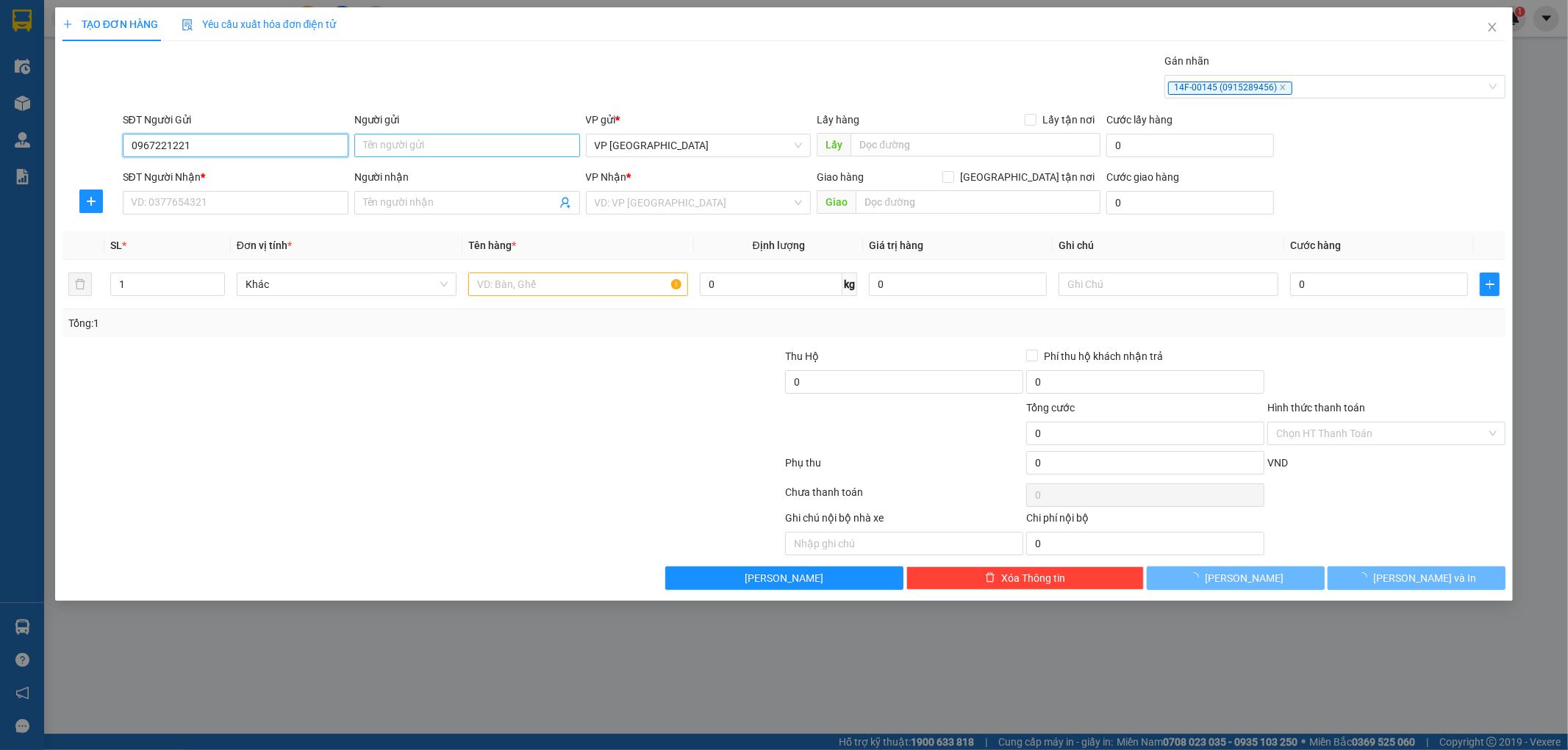
type input "0967221221"
click at [403, 135] on input "Người gửi" at bounding box center [467, 146] width 226 height 23
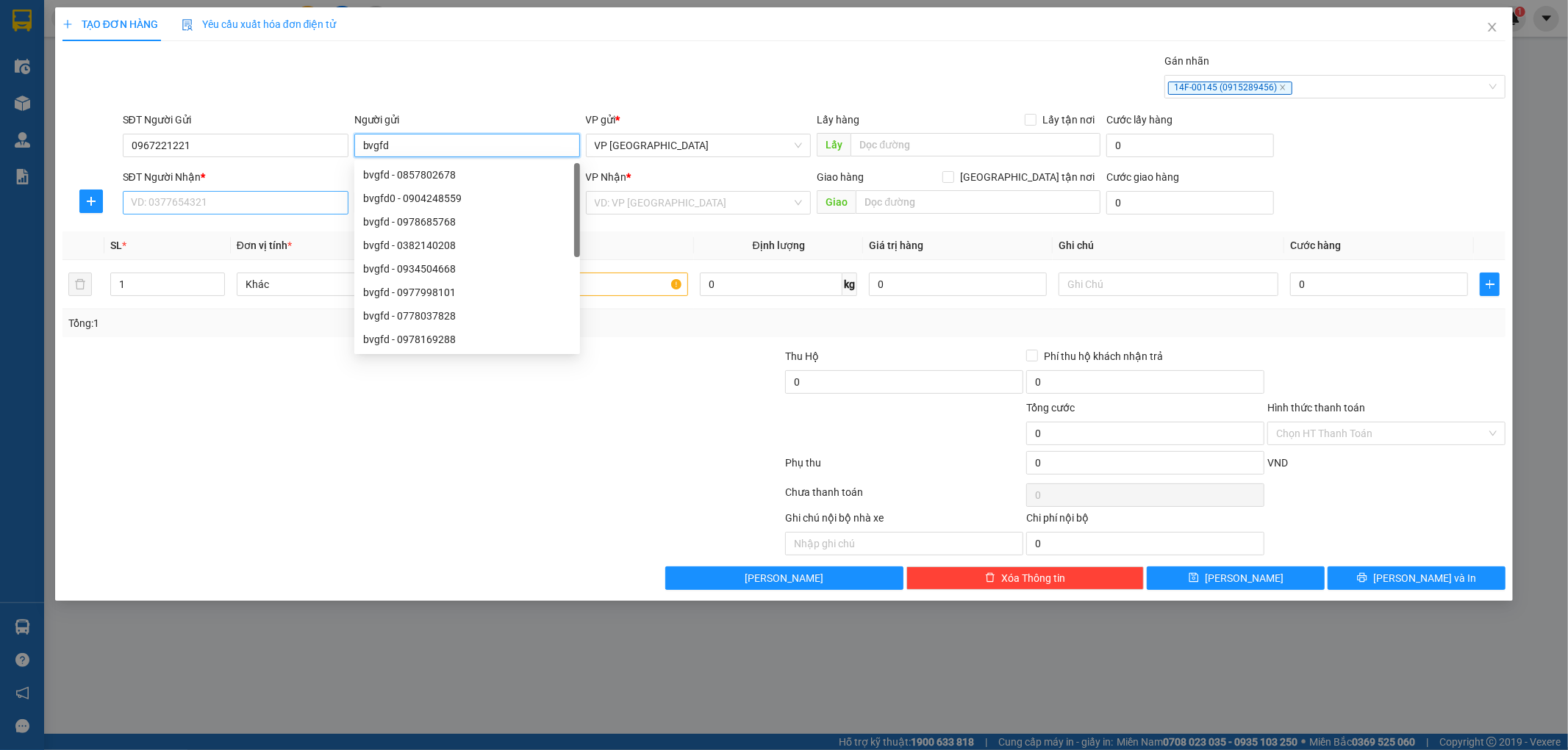
type input "bvgfd"
click at [137, 200] on input "SĐT Người Nhận *" at bounding box center [235, 203] width 226 height 23
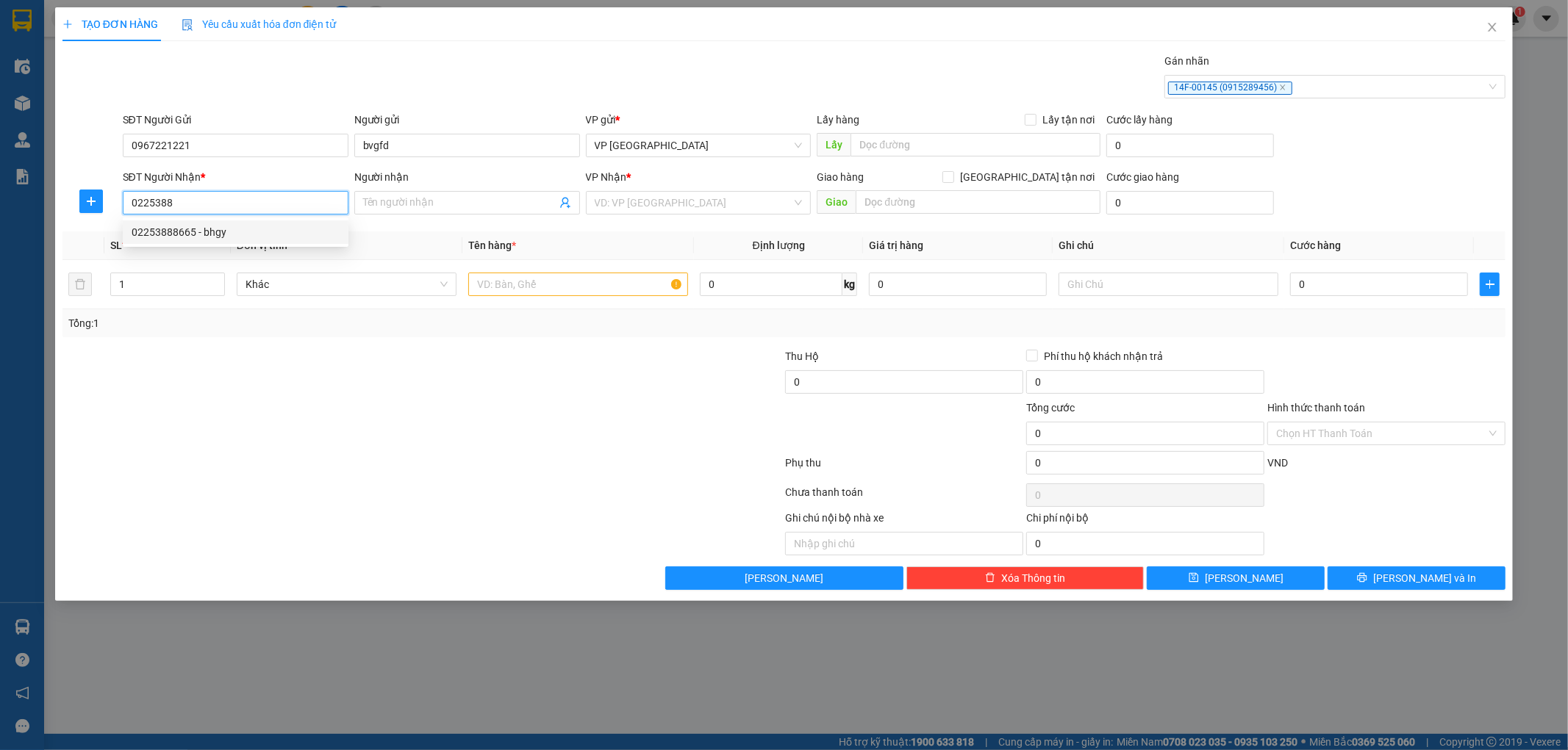
drag, startPoint x: 150, startPoint y: 231, endPoint x: 526, endPoint y: 258, distance: 377.0
click at [162, 230] on div "02253888665 - bhgy" at bounding box center [235, 231] width 208 height 17
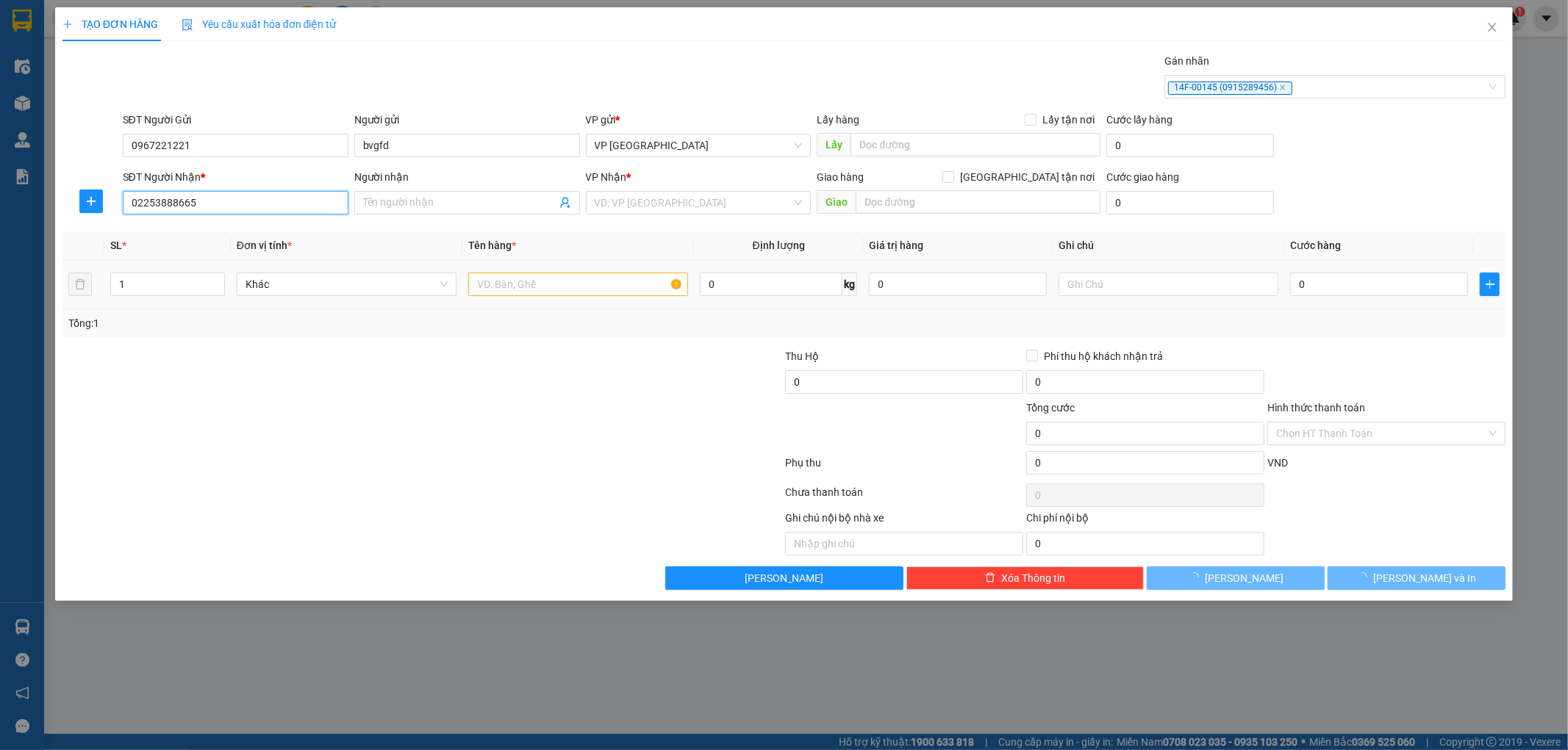
type input "02253888665"
type input "bhgy"
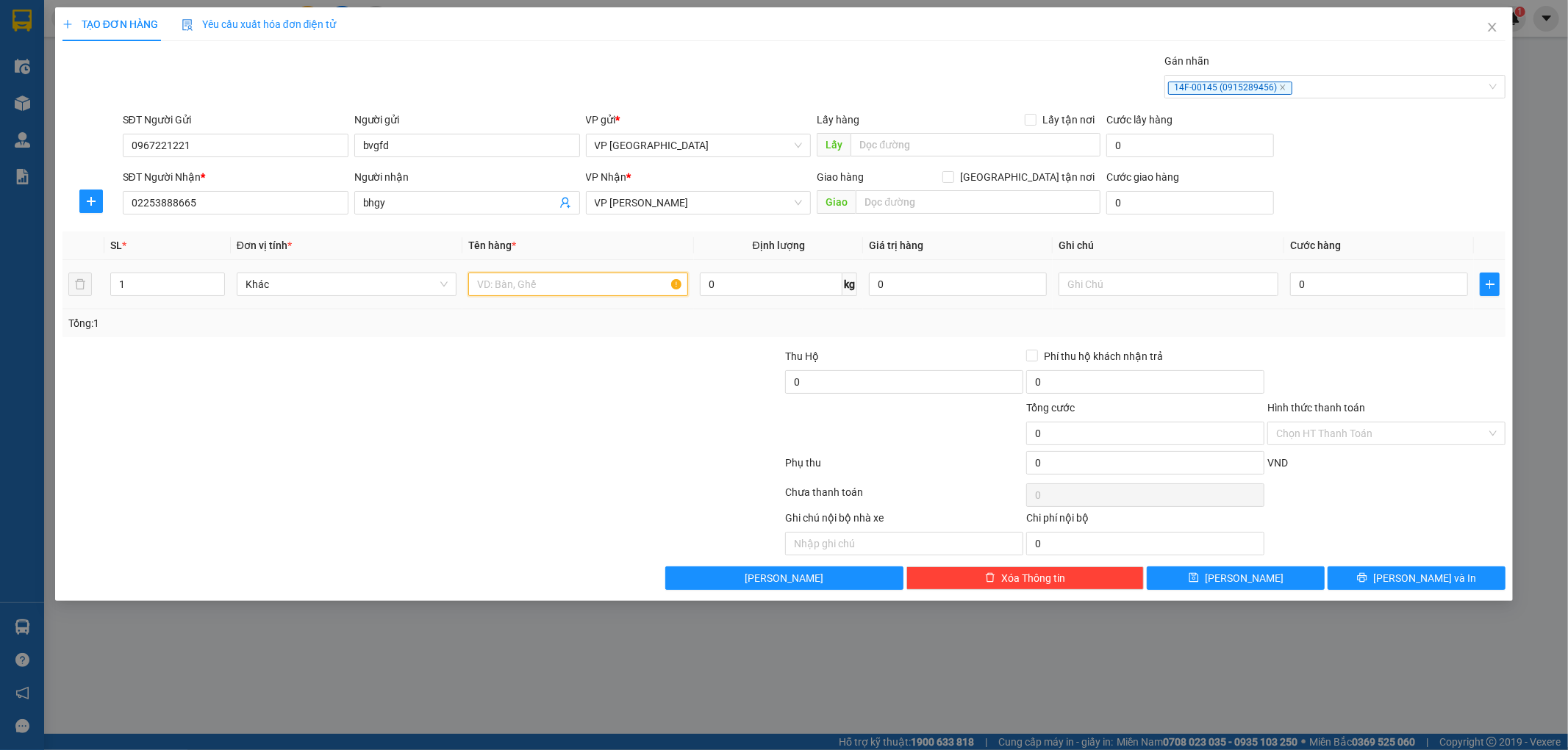
click at [555, 283] on input "text" at bounding box center [577, 284] width 220 height 23
type input "tải"
click at [1395, 277] on input "0" at bounding box center [1378, 284] width 178 height 23
type input "5"
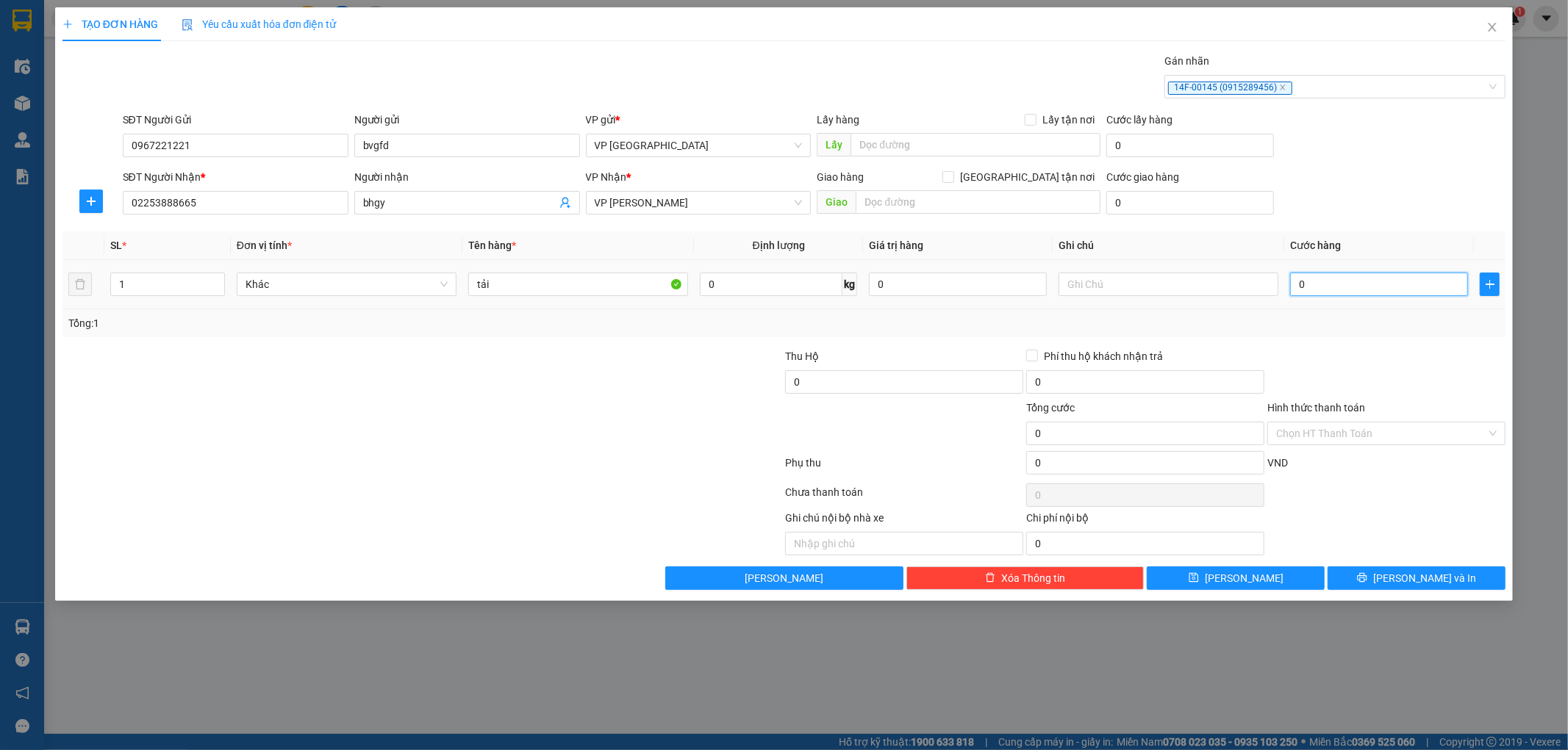
type input "5"
type input "50"
type input "500"
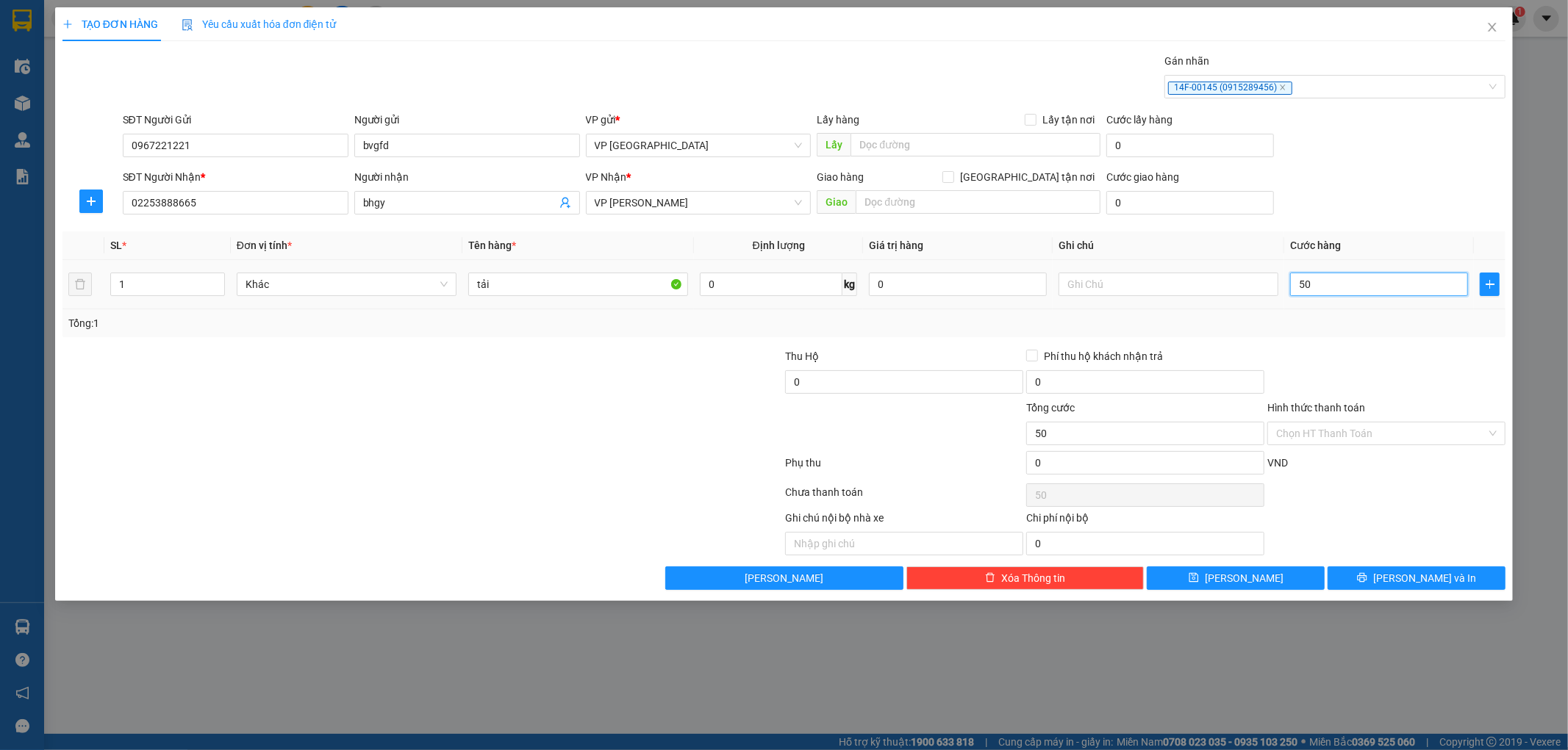
type input "500"
type input "5.000"
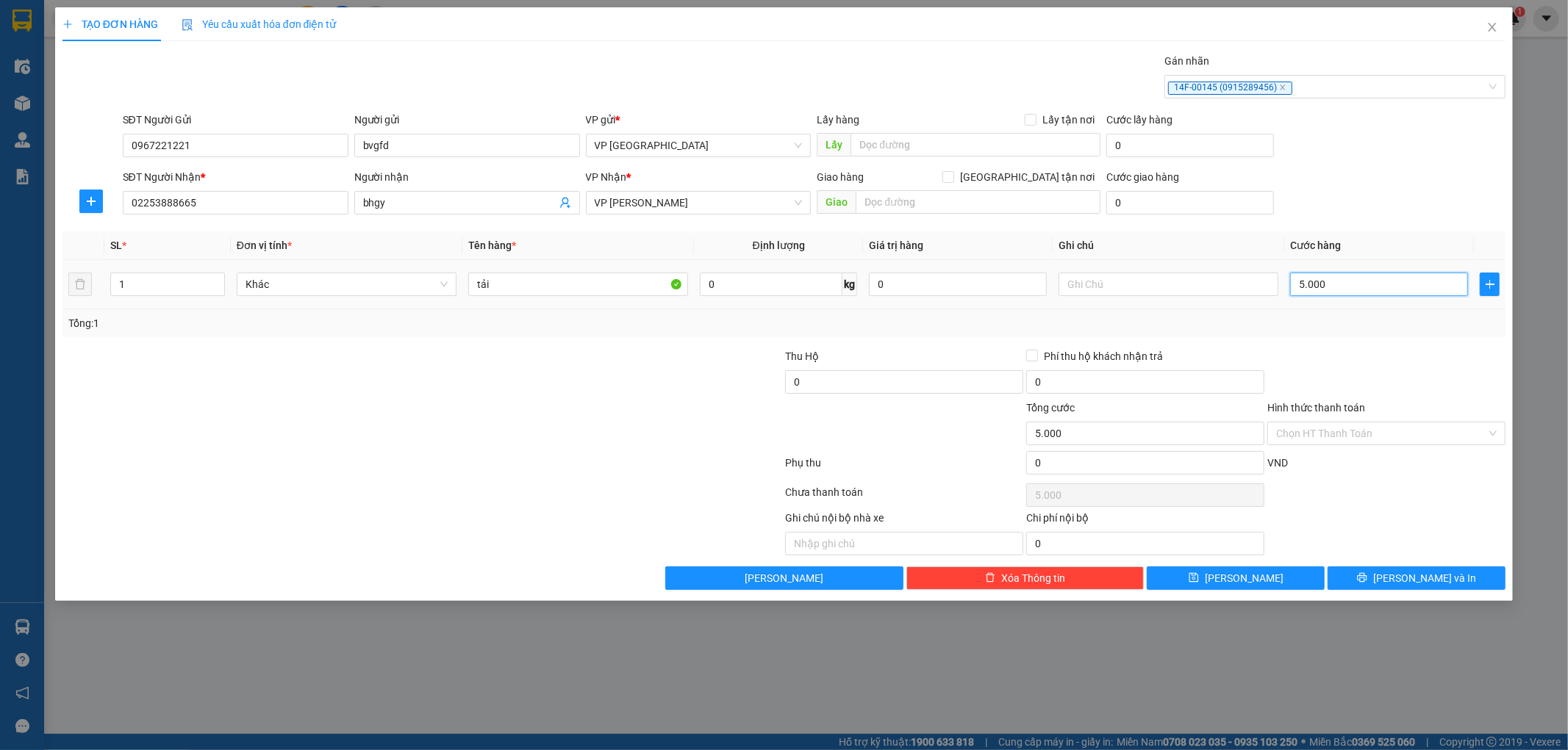
type input "50.000"
click at [1253, 583] on button "[PERSON_NAME]" at bounding box center [1236, 578] width 178 height 23
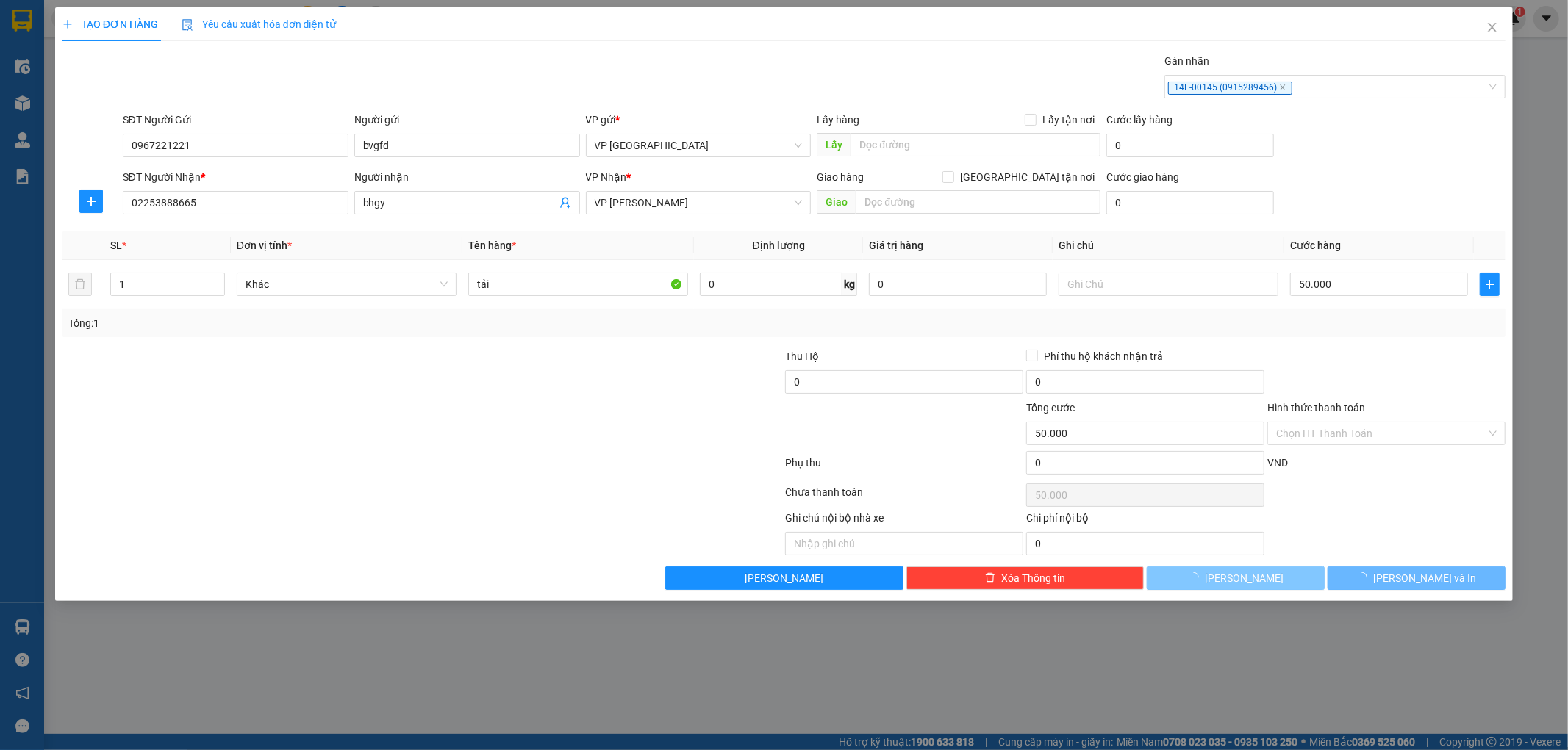
type input "0"
